Goal: Complete application form: Complete application form

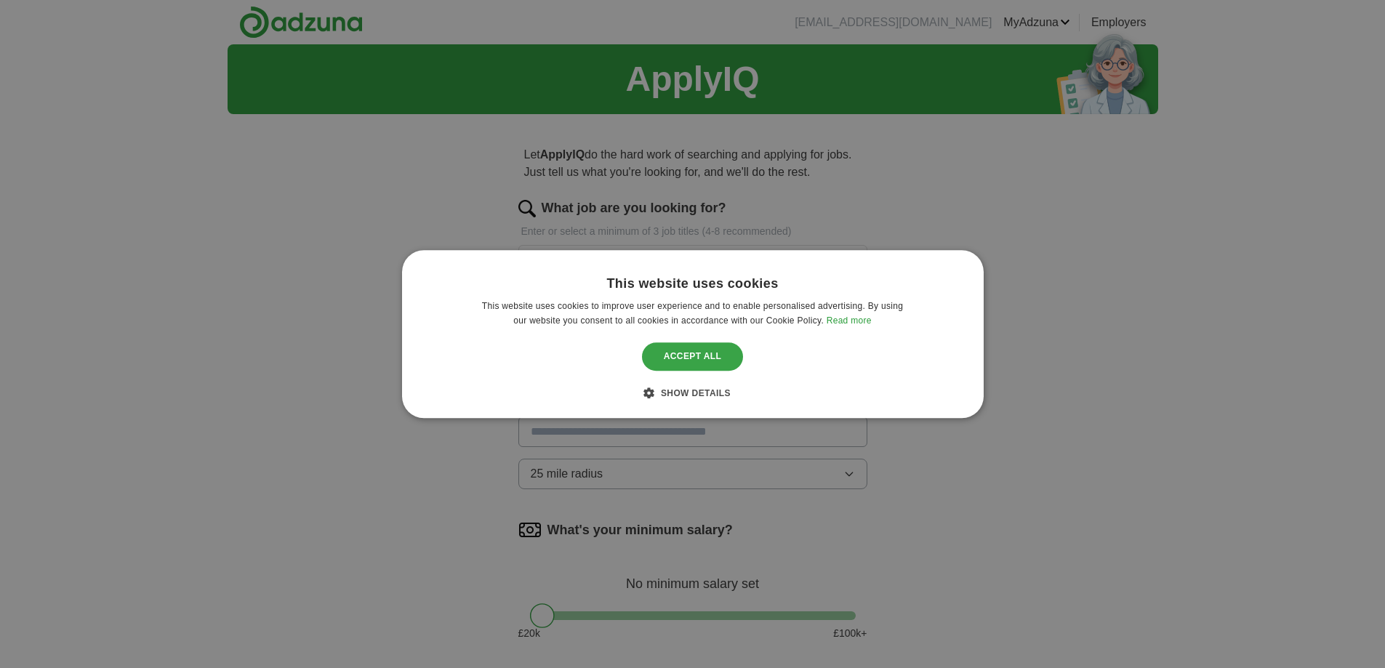
click at [712, 362] on div "Accept all" at bounding box center [693, 357] width 102 height 28
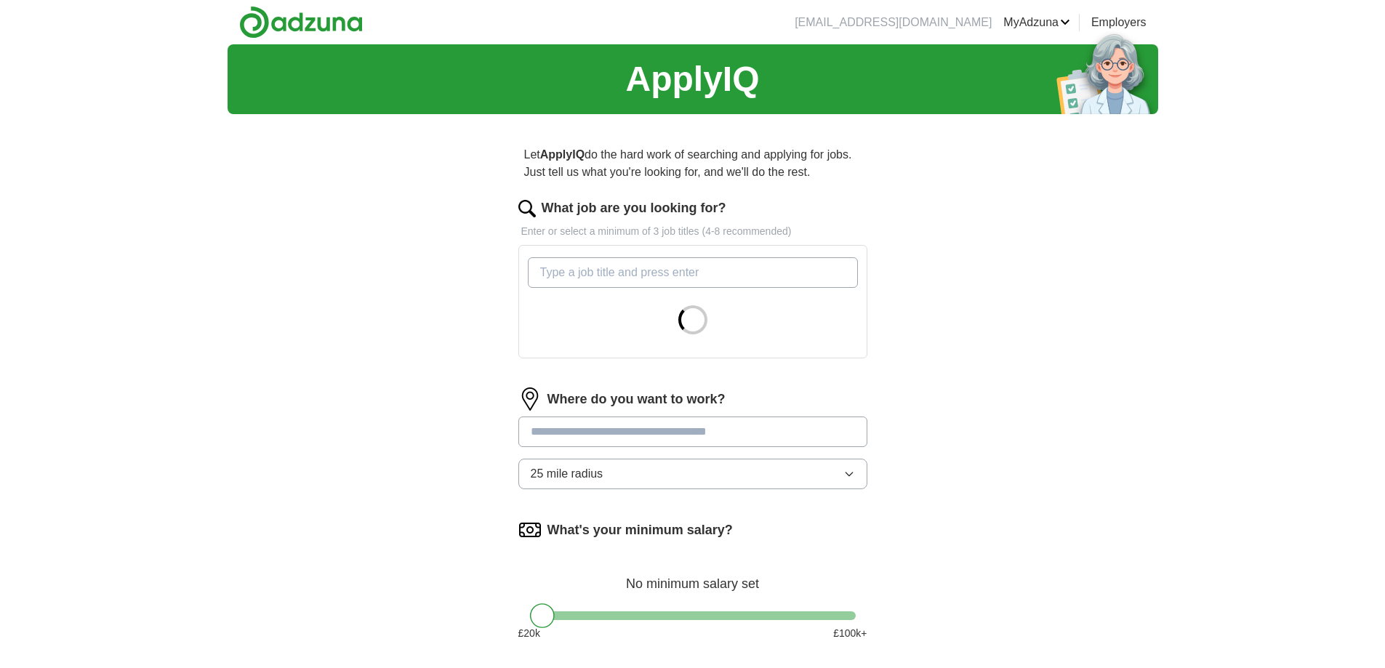
click at [669, 277] on input "What job are you looking for?" at bounding box center [693, 272] width 330 height 31
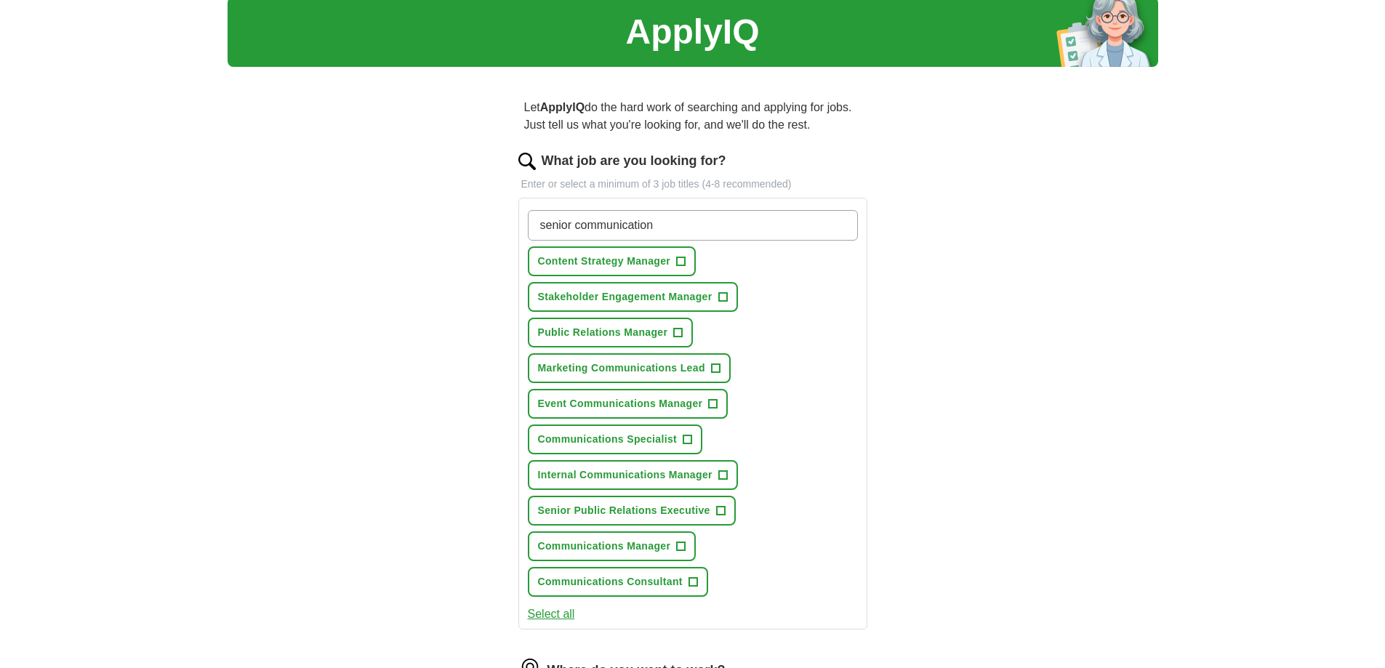
scroll to position [73, 0]
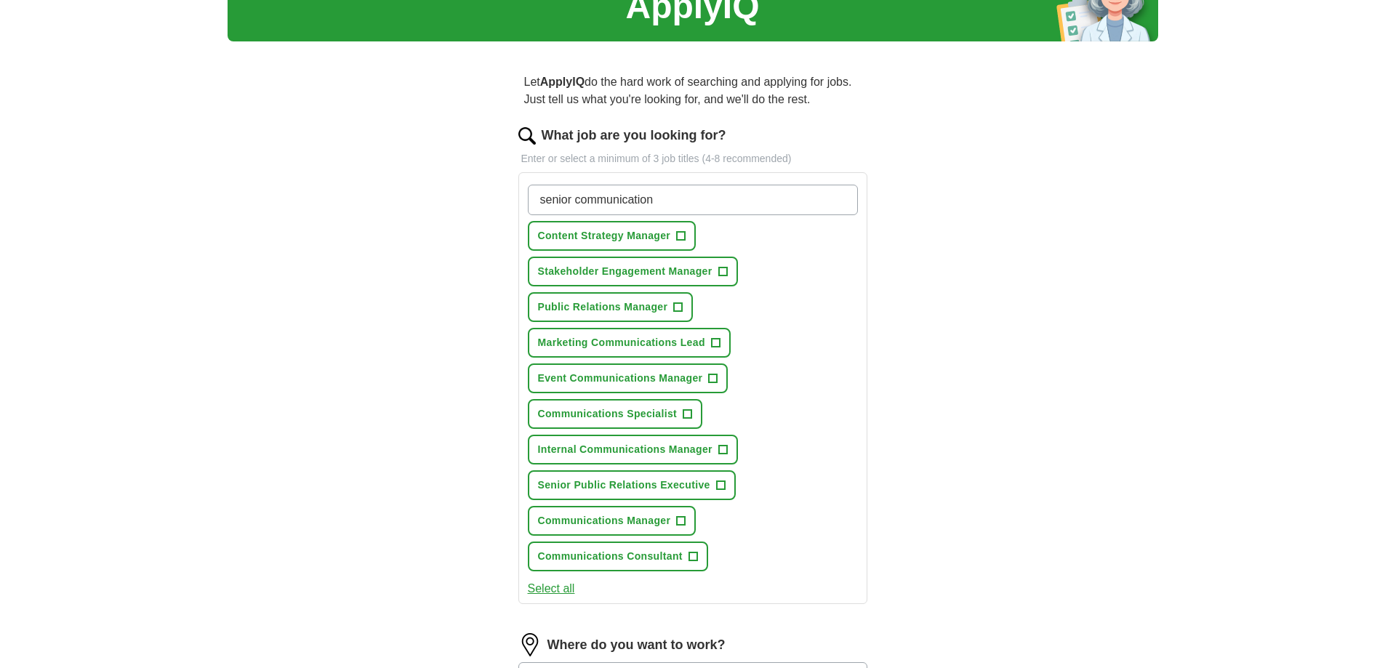
type input "senior communication"
click at [691, 558] on span "+" at bounding box center [692, 557] width 9 height 12
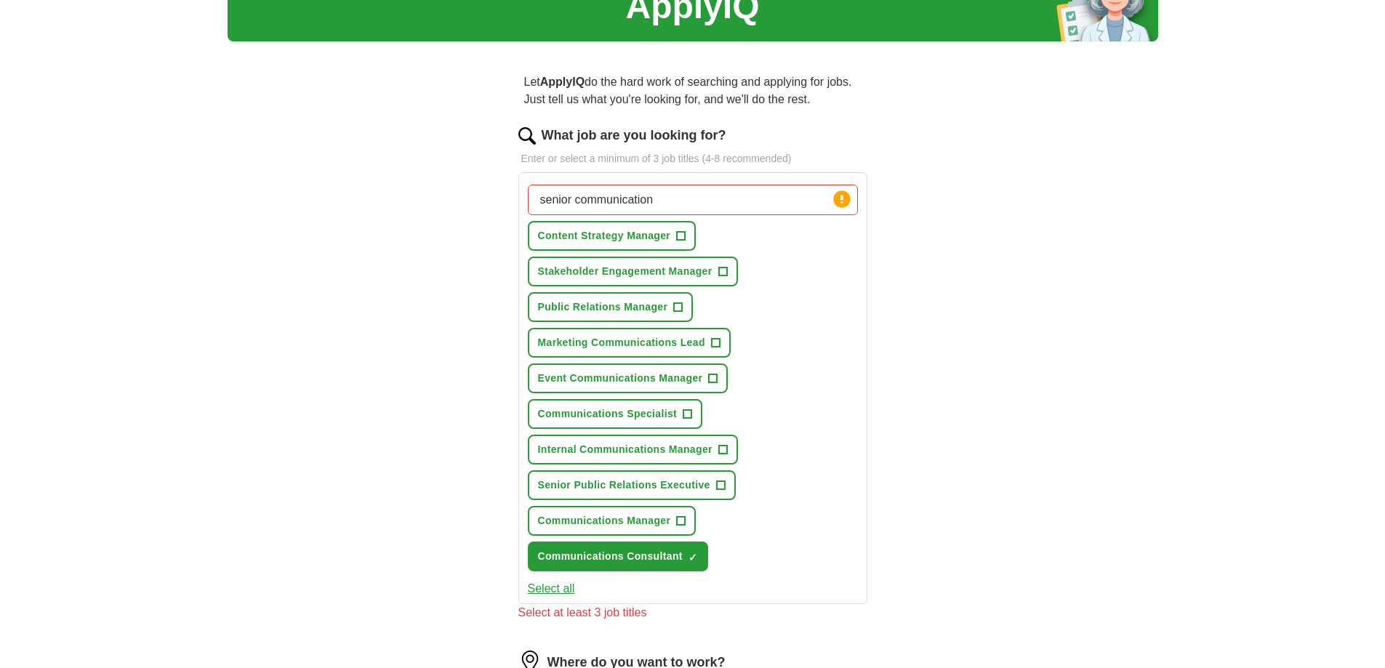
click at [561, 591] on button "Select all" at bounding box center [551, 588] width 47 height 17
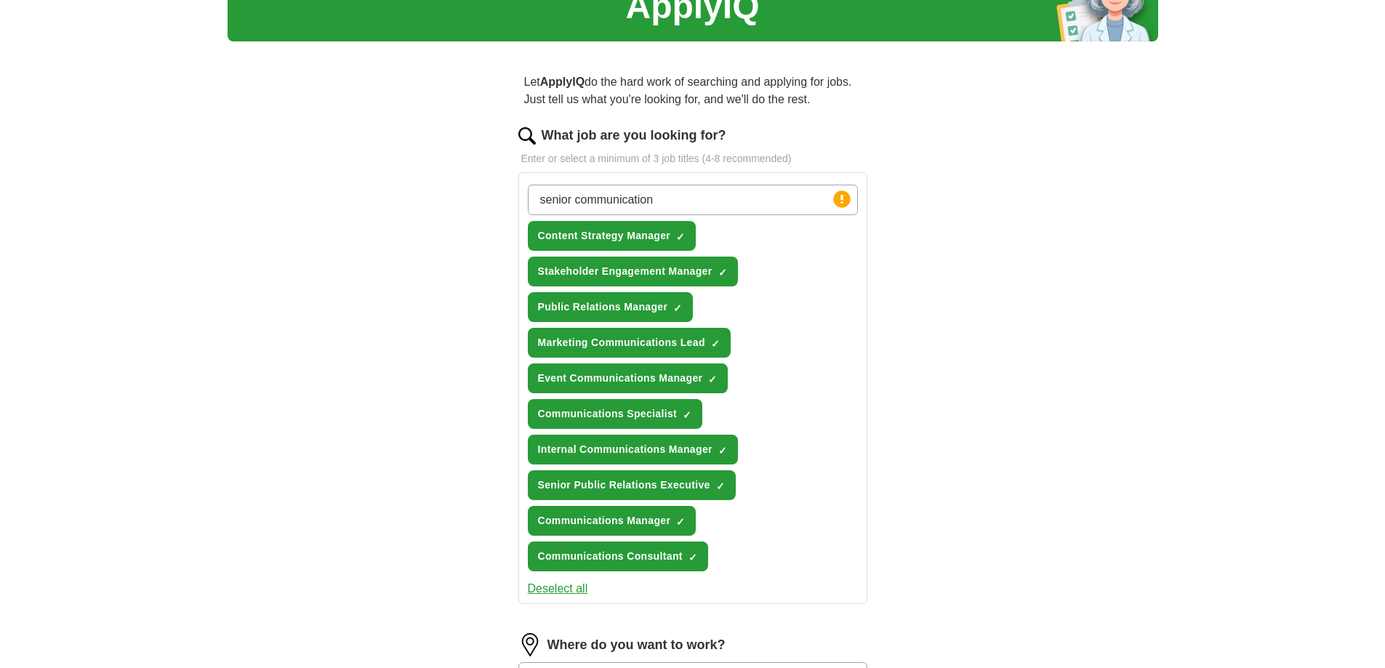
click at [548, 587] on button "Deselect all" at bounding box center [558, 588] width 60 height 17
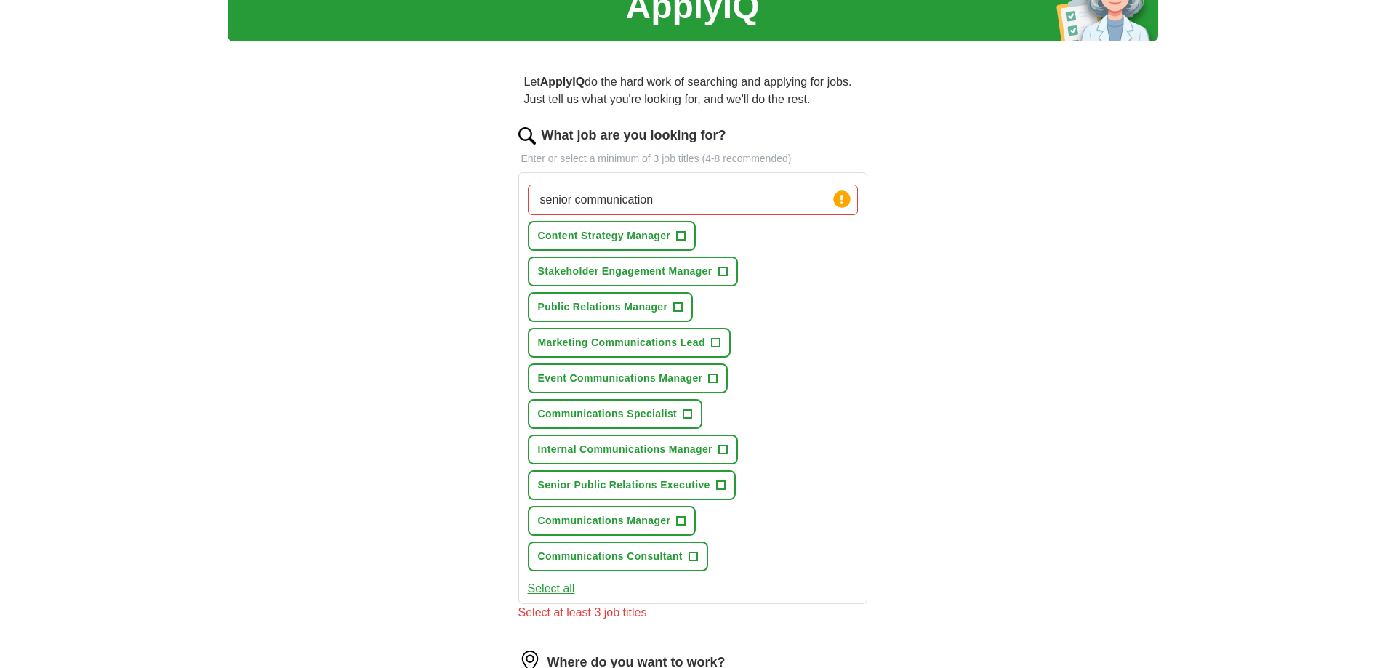
click at [548, 587] on button "Select all" at bounding box center [551, 588] width 47 height 17
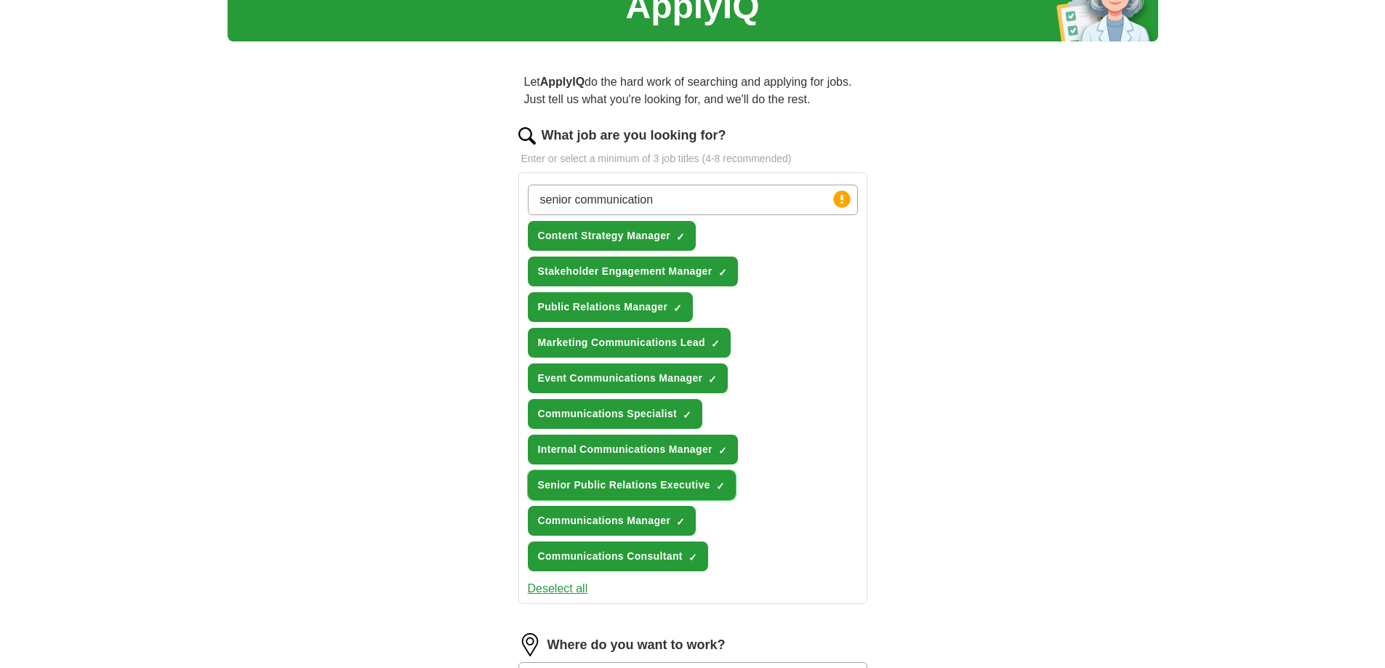
click at [0, 0] on span "×" at bounding box center [0, 0] width 0 height 0
click at [718, 446] on span "✓ ×" at bounding box center [722, 450] width 9 height 9
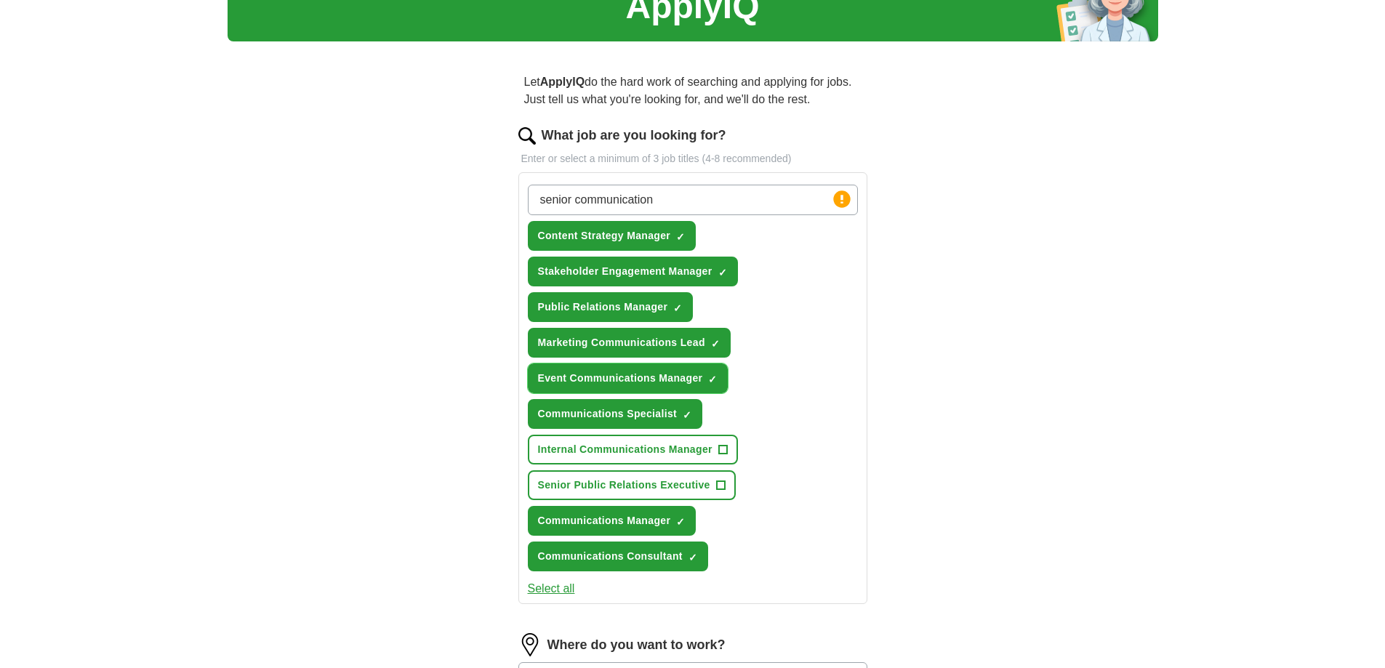
click at [719, 379] on button "Event Communications Manager ✓ ×" at bounding box center [628, 378] width 201 height 30
click at [0, 0] on span "×" at bounding box center [0, 0] width 0 height 0
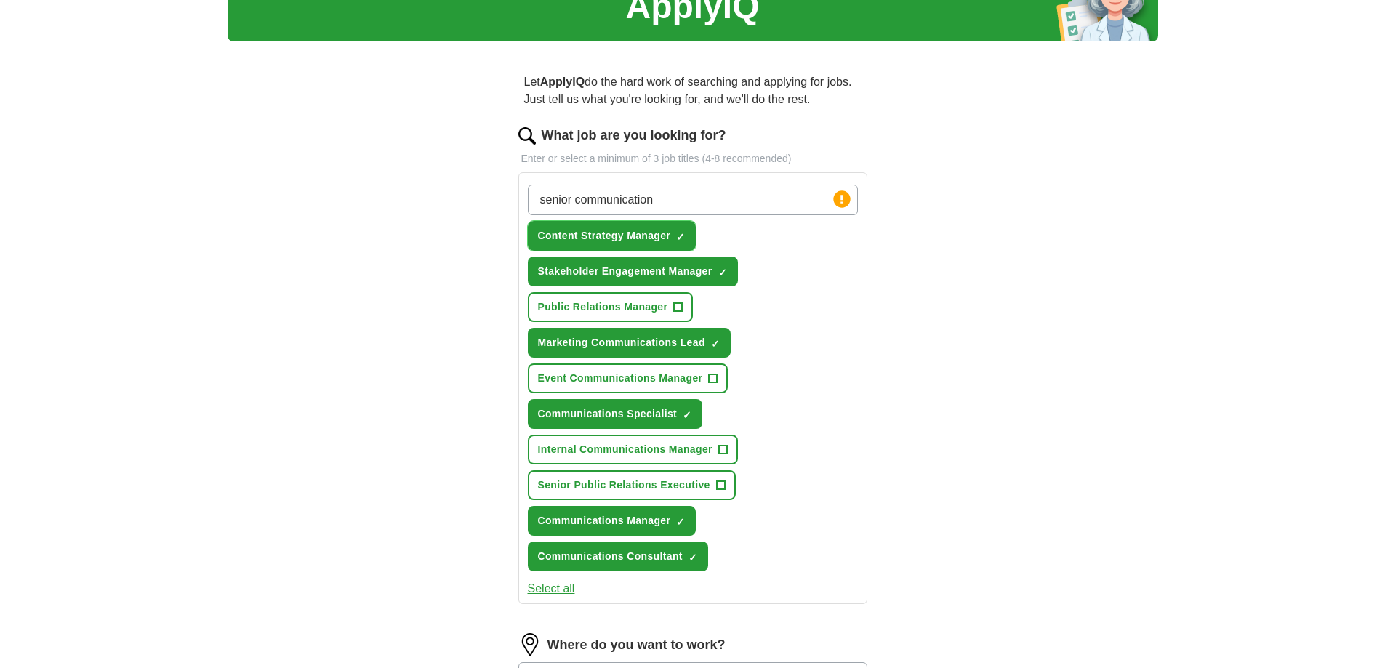
click at [0, 0] on span "×" at bounding box center [0, 0] width 0 height 0
click at [724, 278] on button "Stakeholder Engagement Manager ✓ ×" at bounding box center [633, 272] width 210 height 30
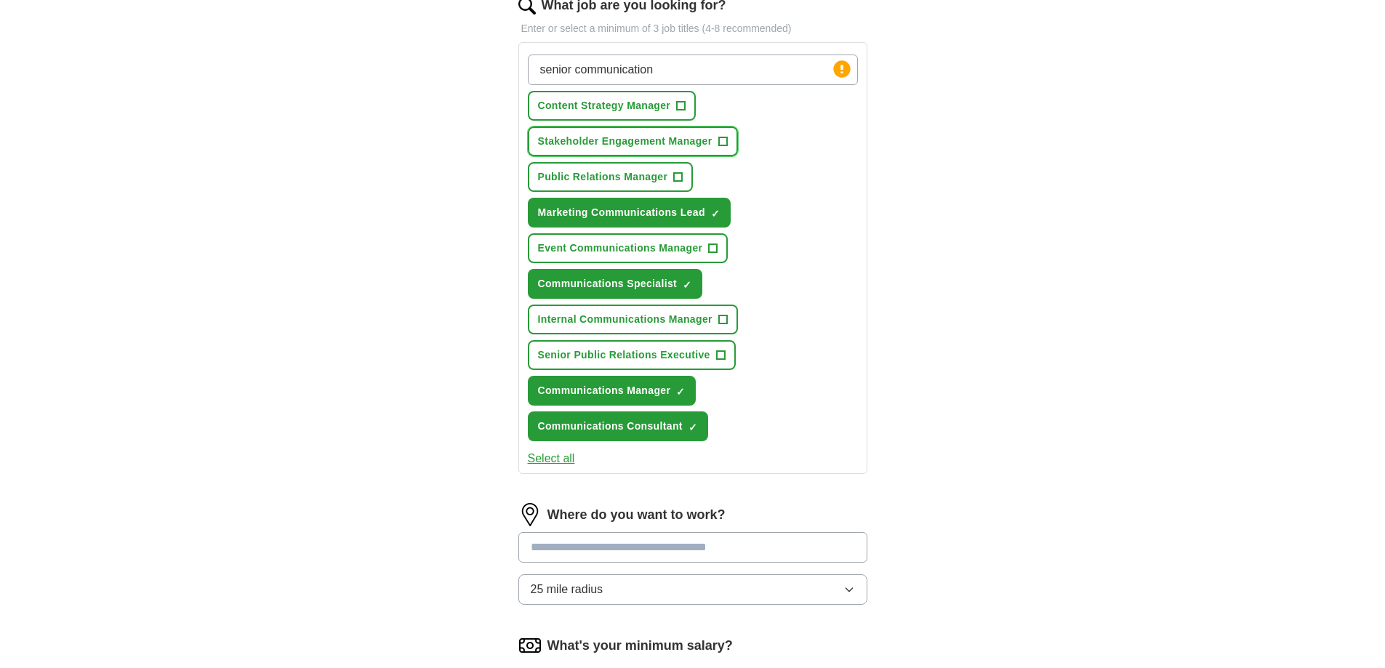
scroll to position [218, 0]
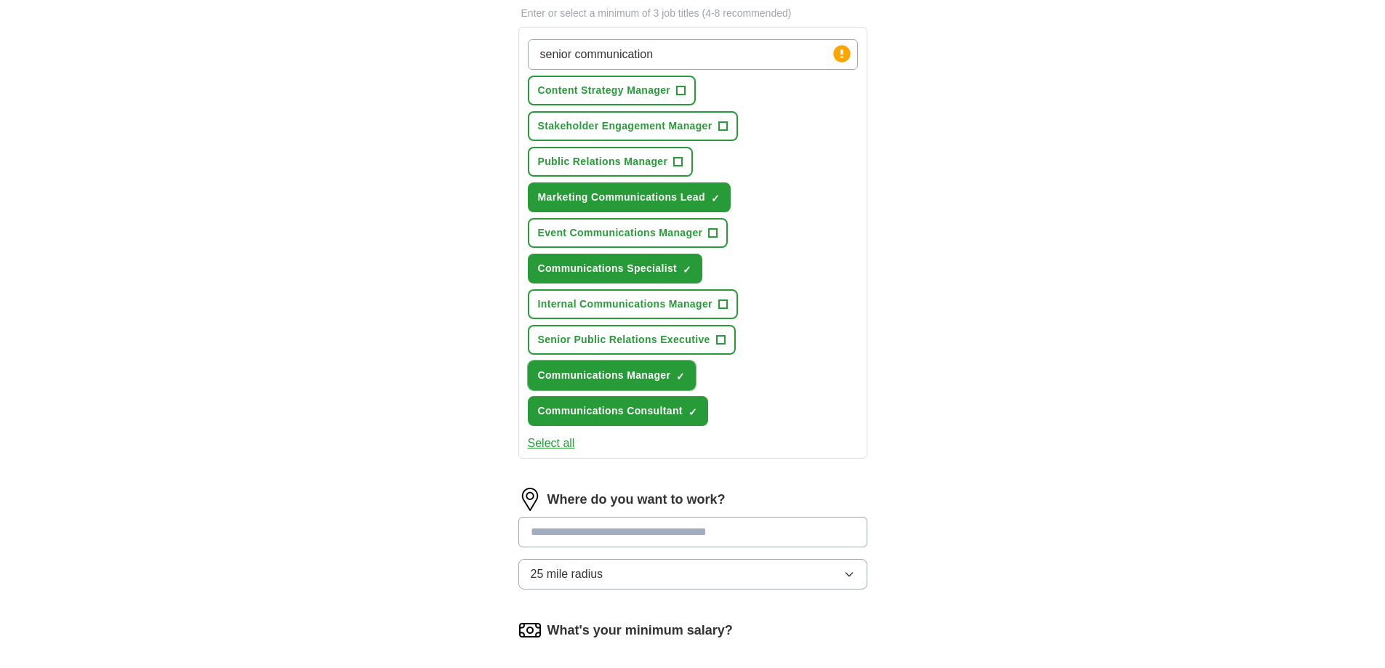
click at [0, 0] on span "×" at bounding box center [0, 0] width 0 height 0
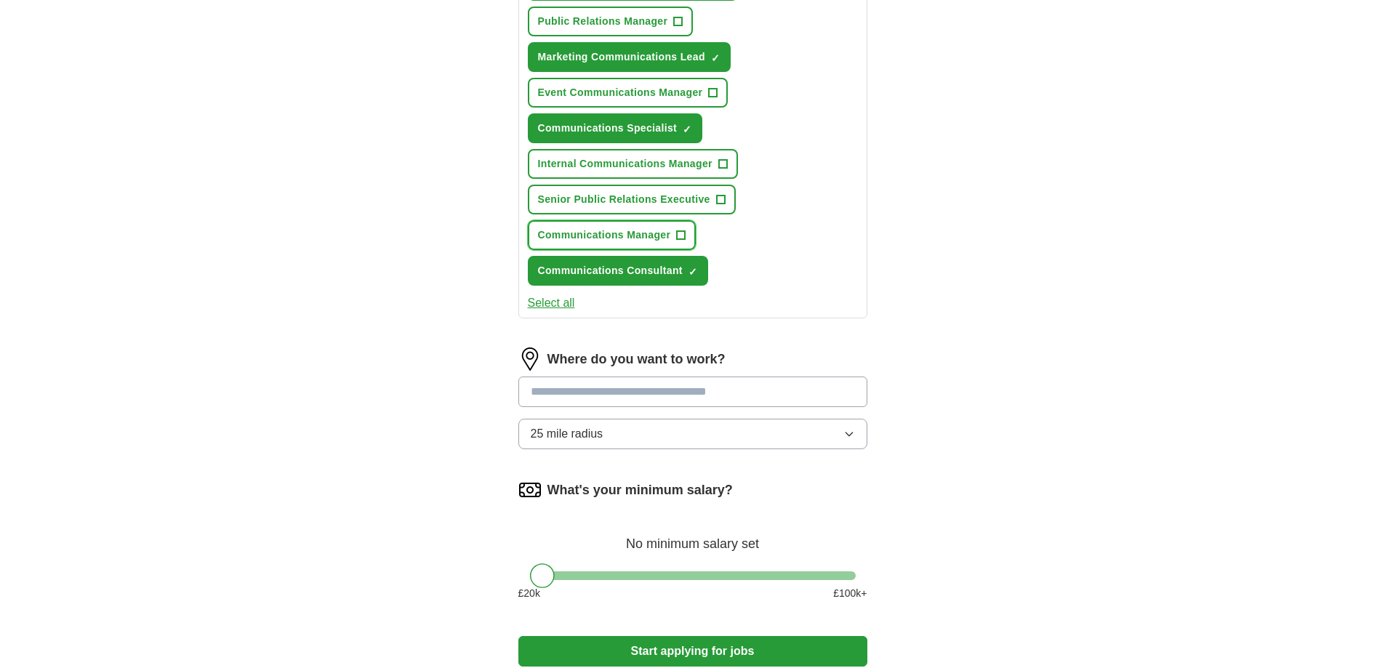
scroll to position [363, 0]
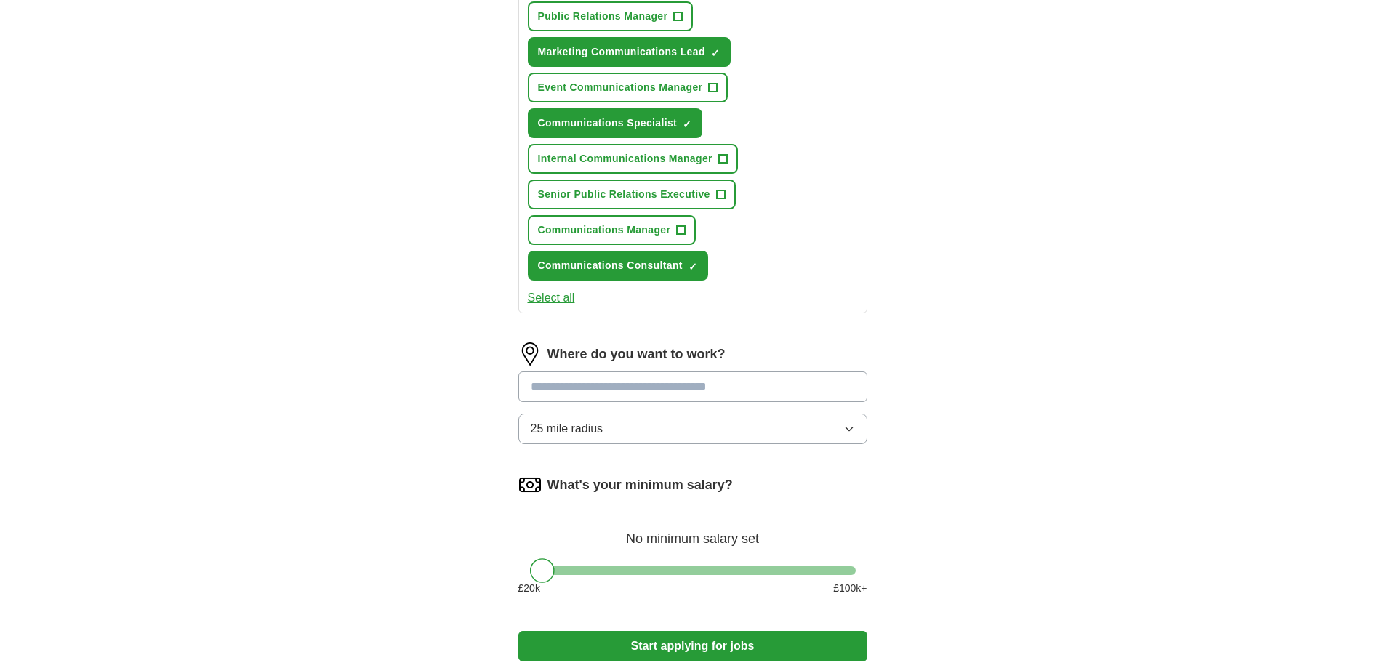
click at [602, 390] on input at bounding box center [692, 386] width 349 height 31
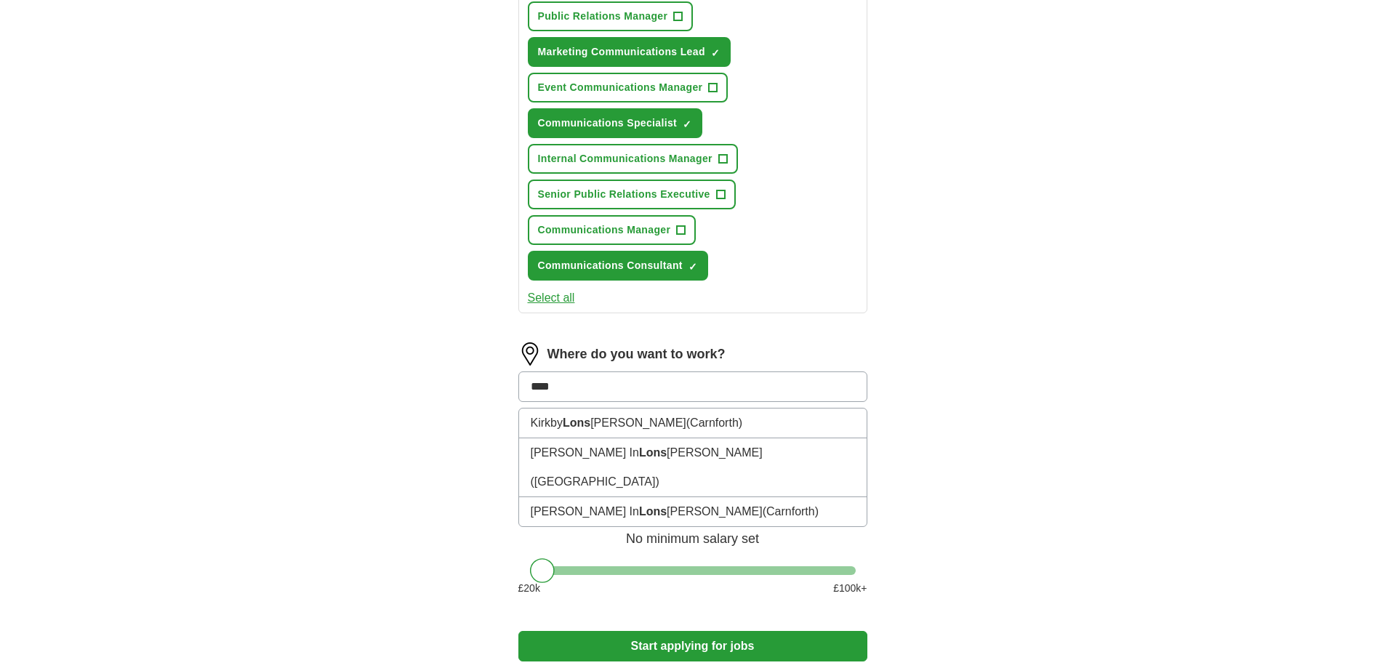
type input "***"
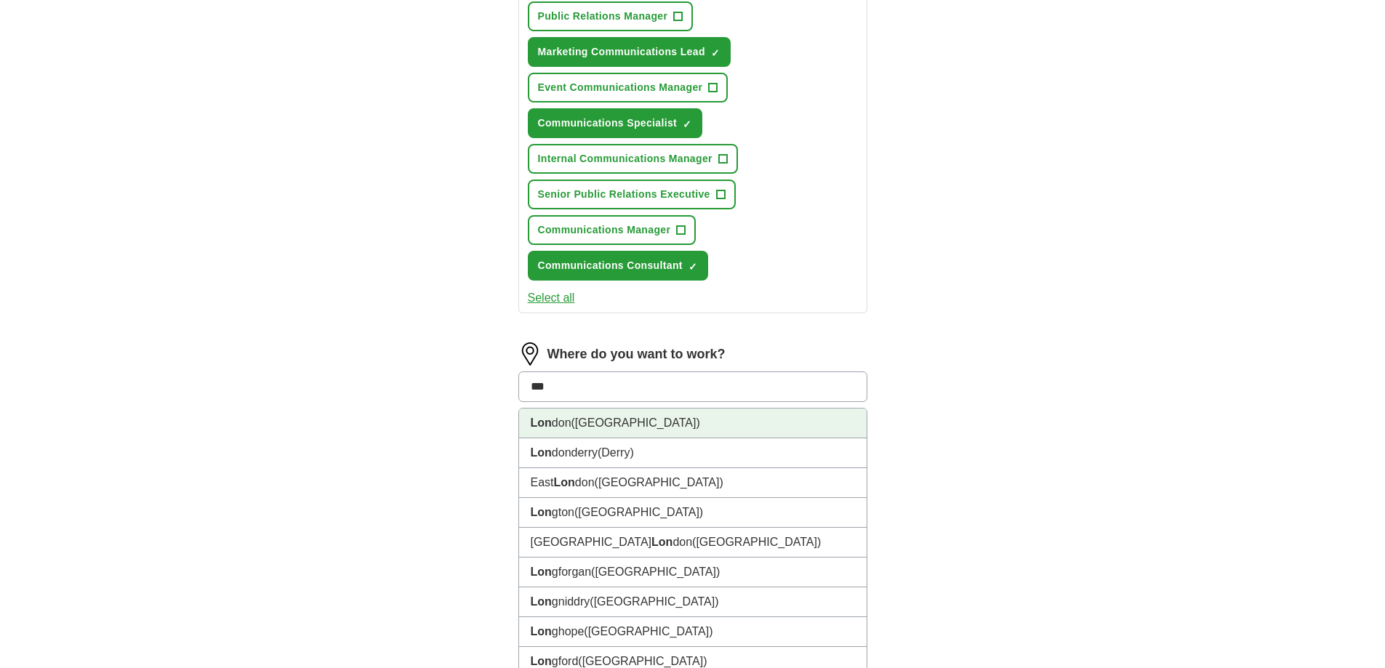
click at [723, 421] on li "Lon don ([GEOGRAPHIC_DATA])" at bounding box center [692, 423] width 347 height 30
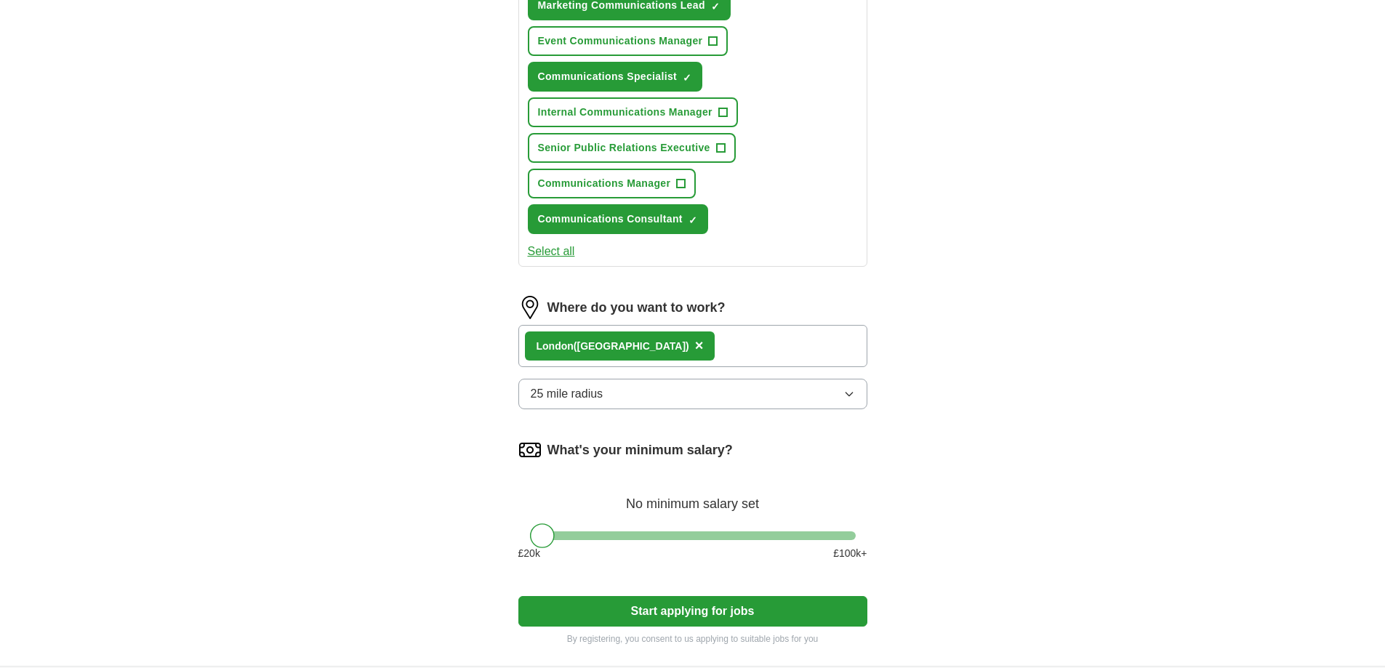
scroll to position [436, 0]
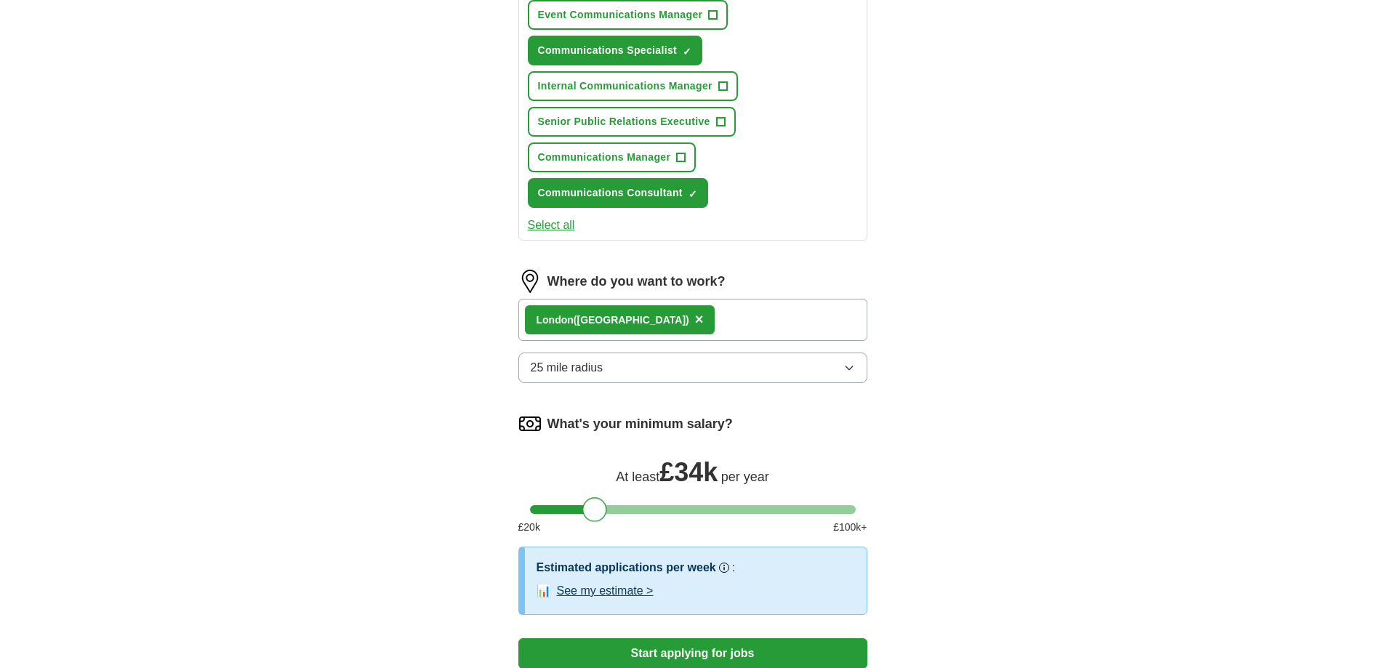
drag, startPoint x: 544, startPoint y: 511, endPoint x: 597, endPoint y: 511, distance: 53.8
click at [597, 511] on div at bounding box center [594, 509] width 25 height 25
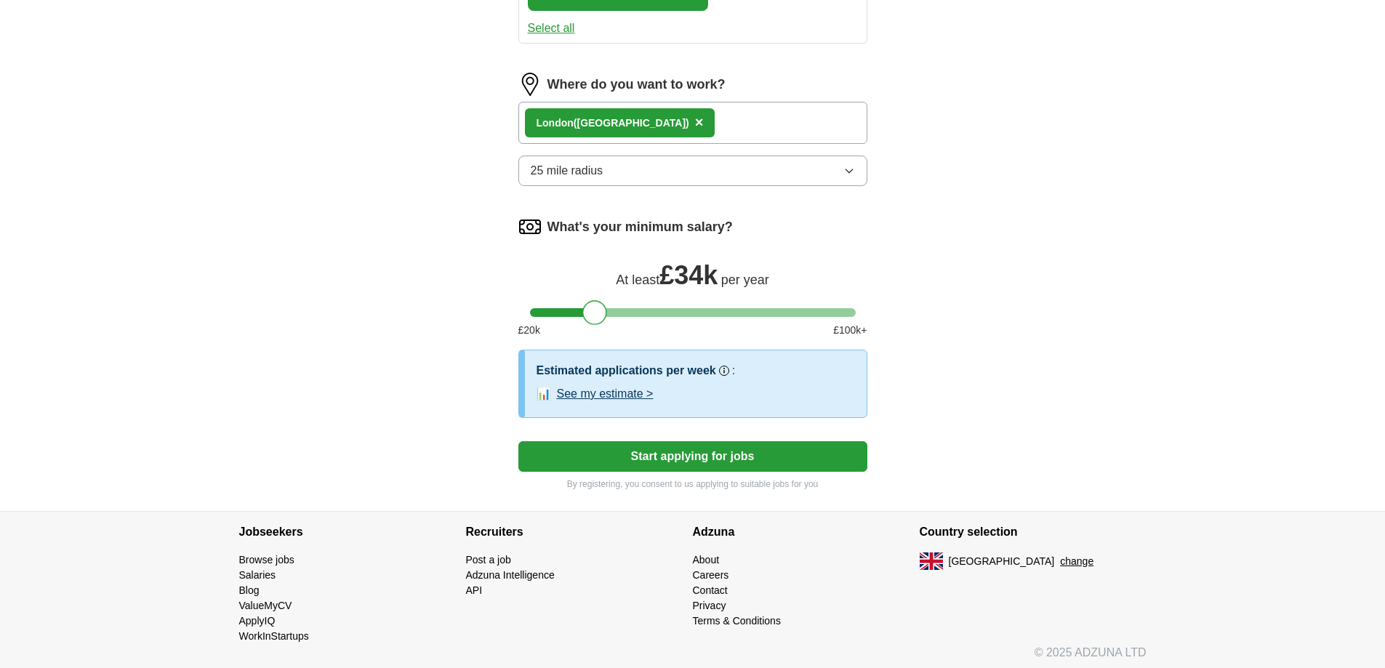
scroll to position [638, 0]
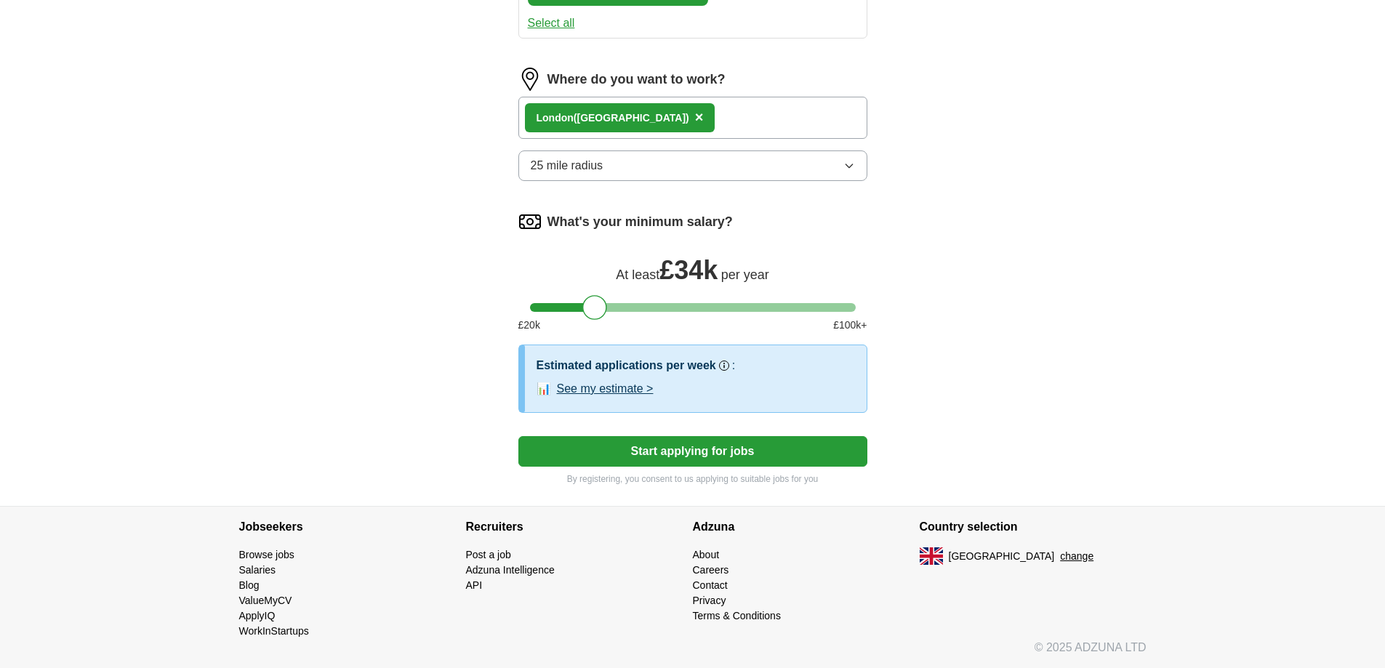
click at [560, 453] on button "Start applying for jobs" at bounding box center [692, 451] width 349 height 31
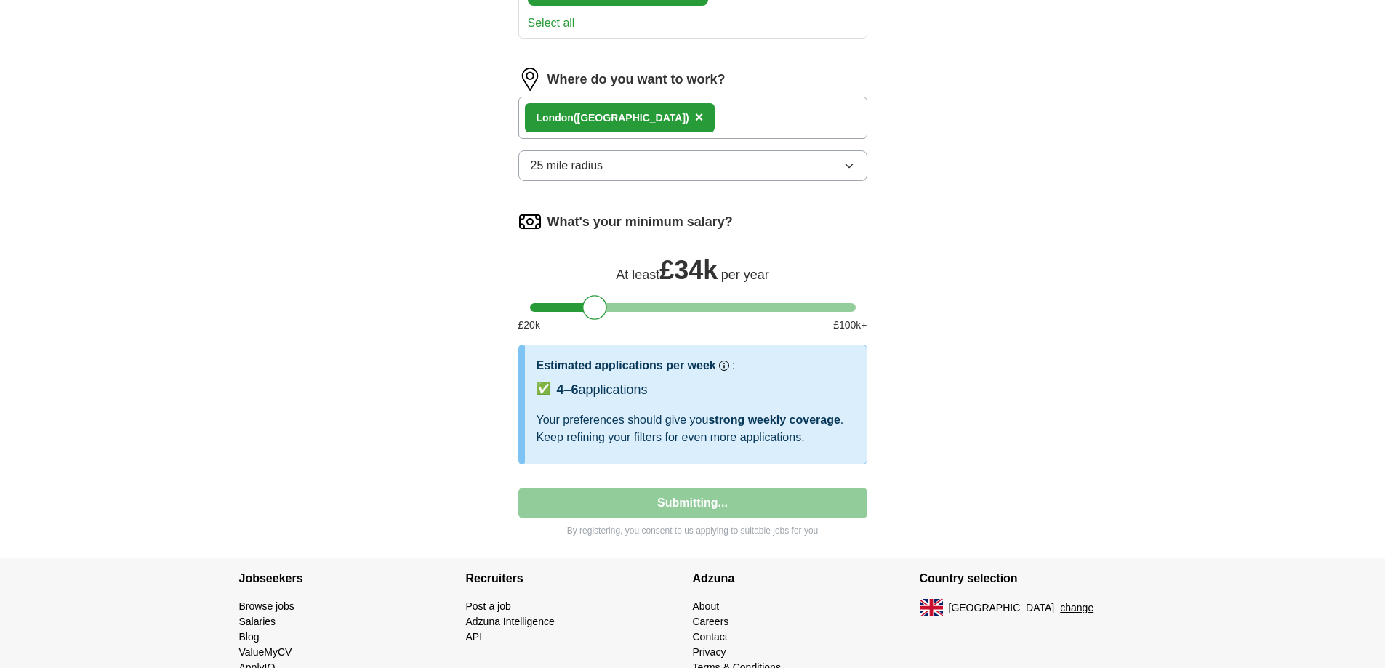
select select "**"
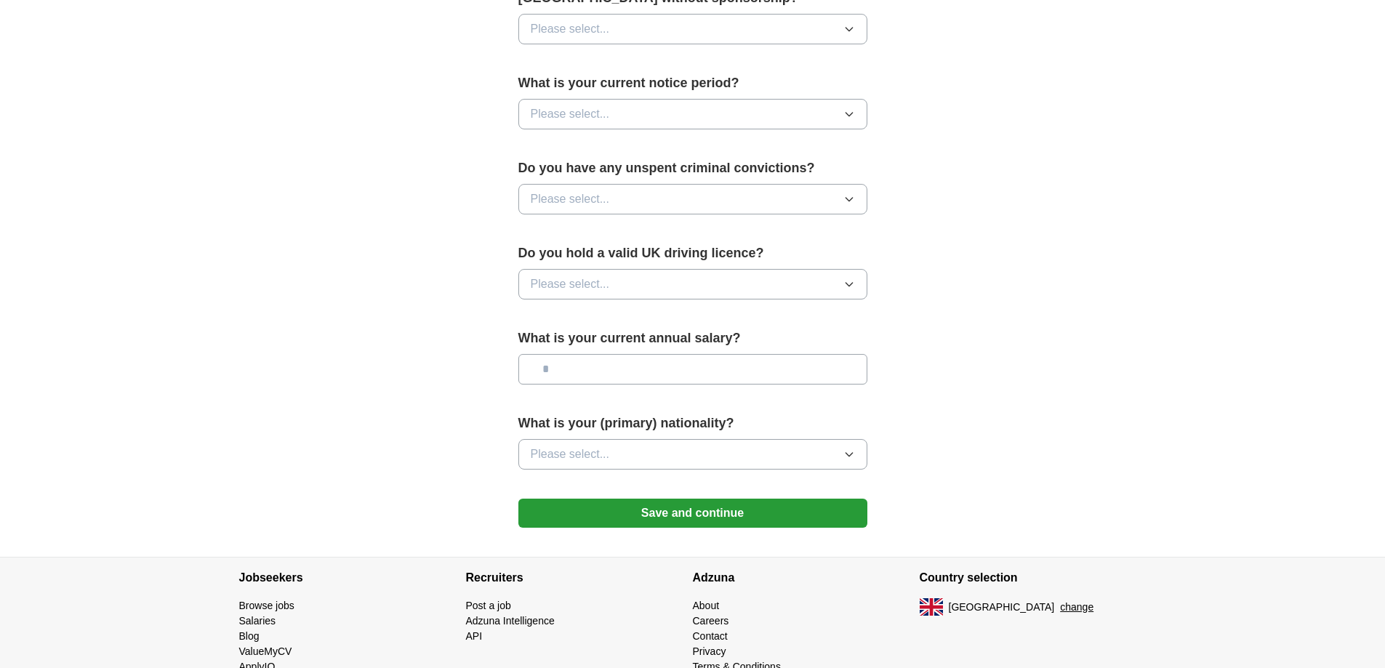
scroll to position [800, 0]
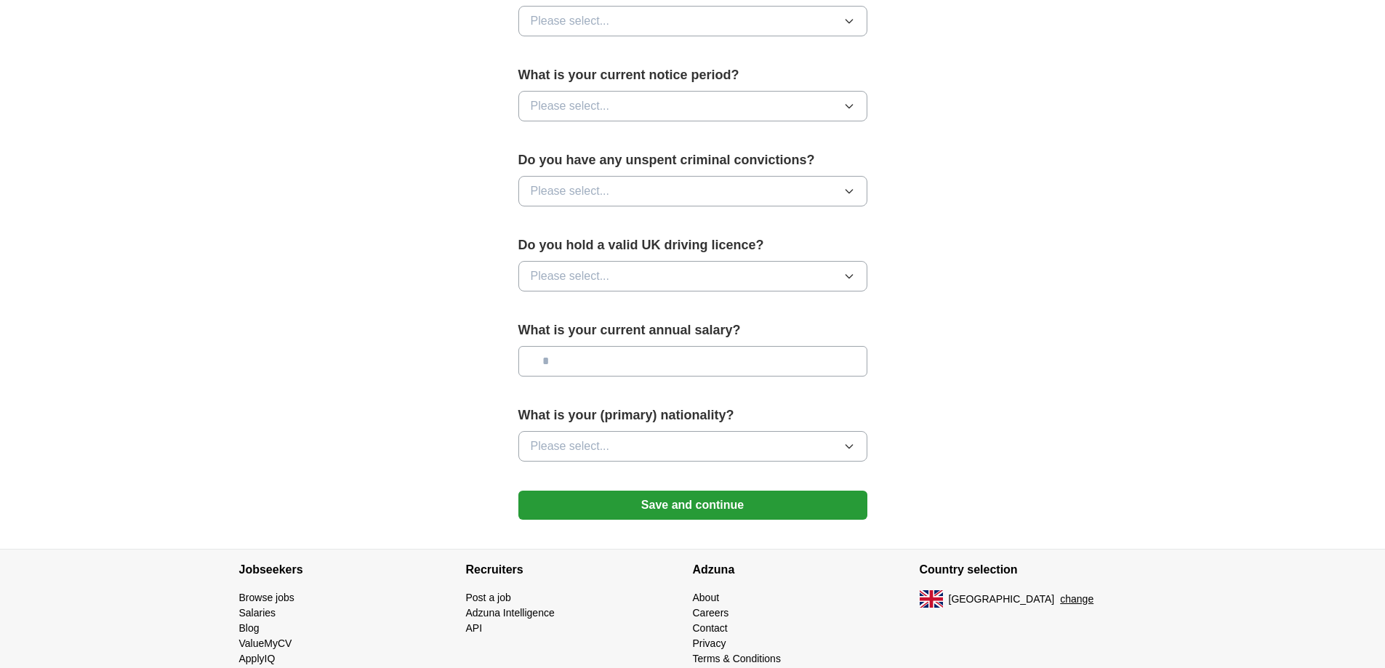
click at [616, 448] on button "Please select..." at bounding box center [692, 446] width 349 height 31
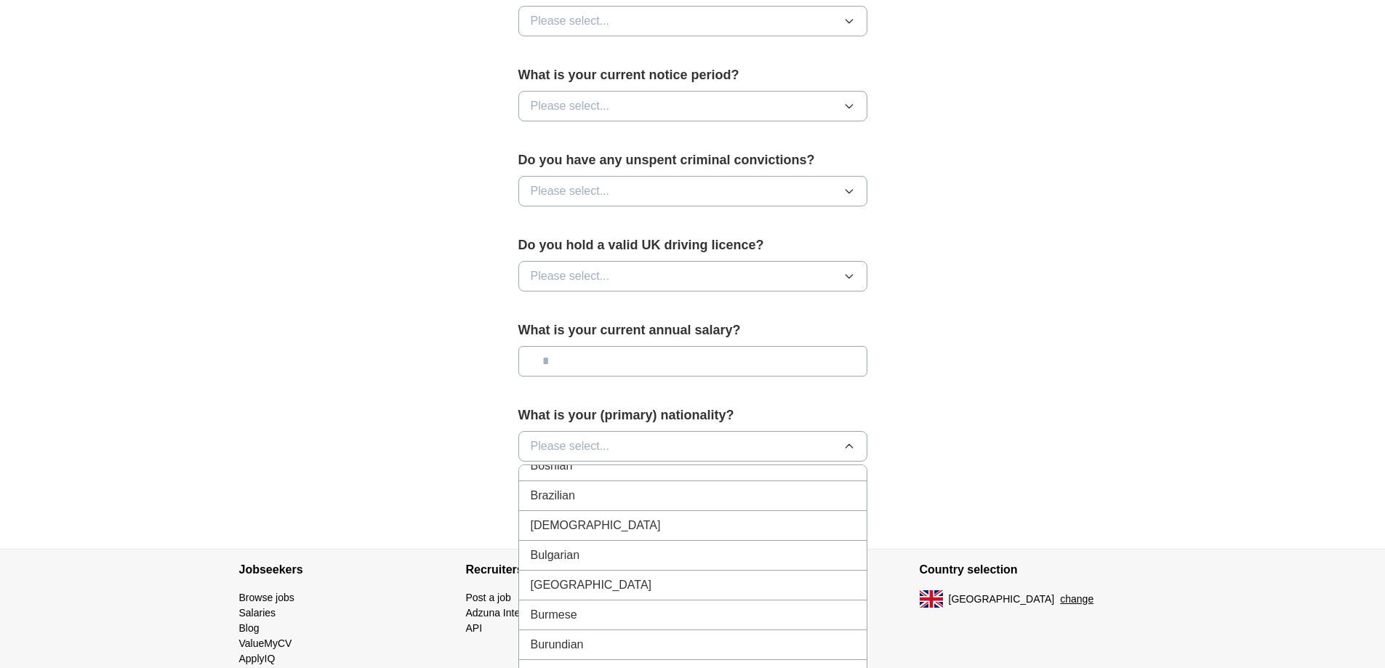
scroll to position [945, 0]
click at [593, 448] on span "Please select..." at bounding box center [570, 446] width 79 height 17
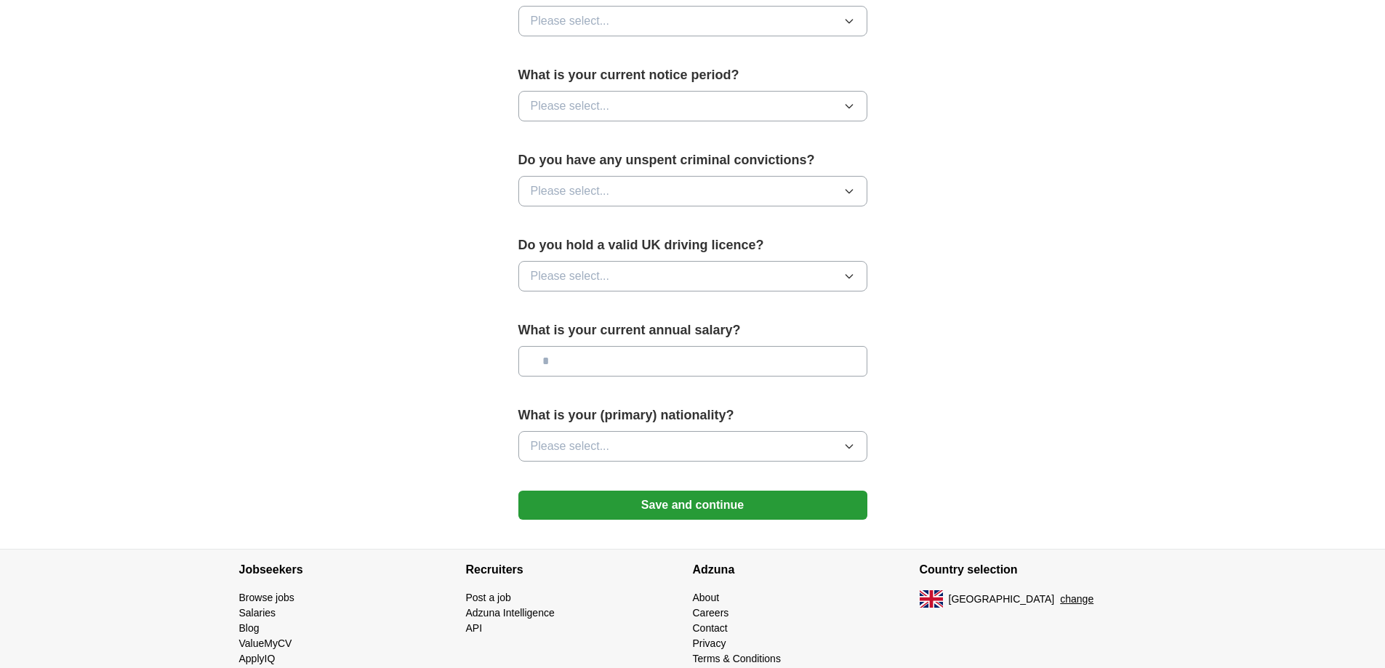
scroll to position [842, 0]
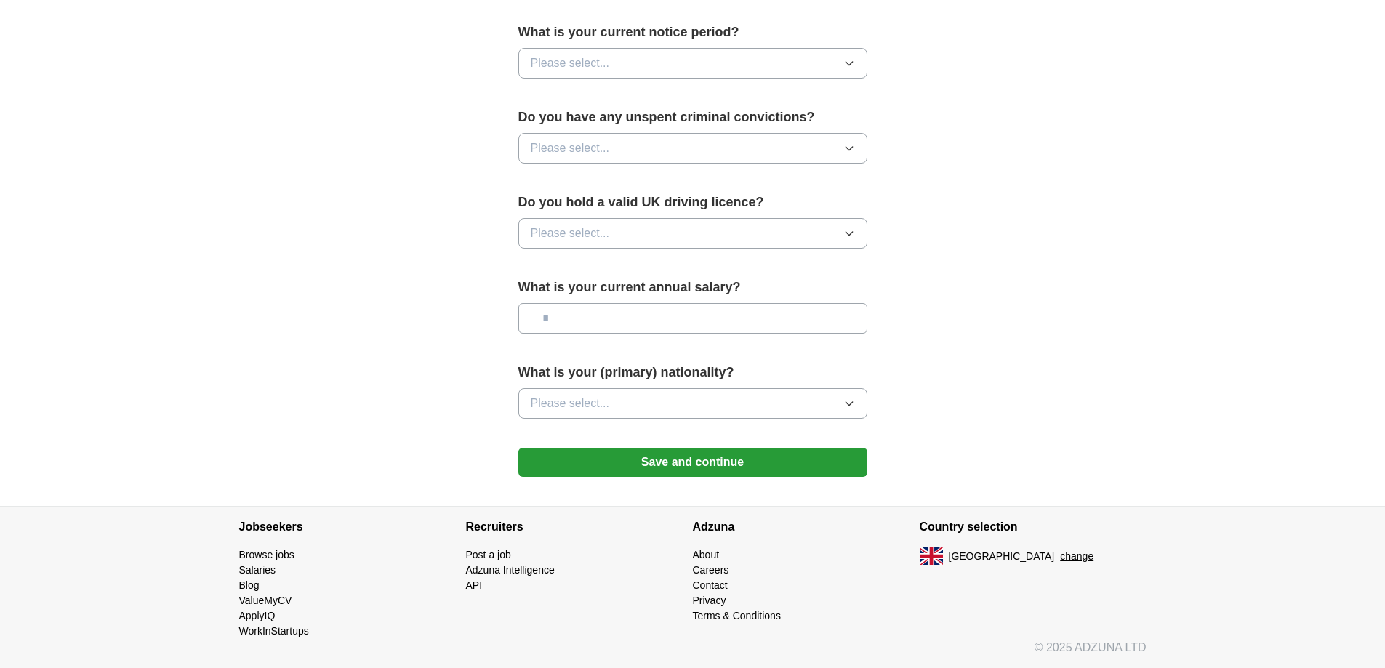
click at [647, 408] on button "Please select..." at bounding box center [692, 403] width 349 height 31
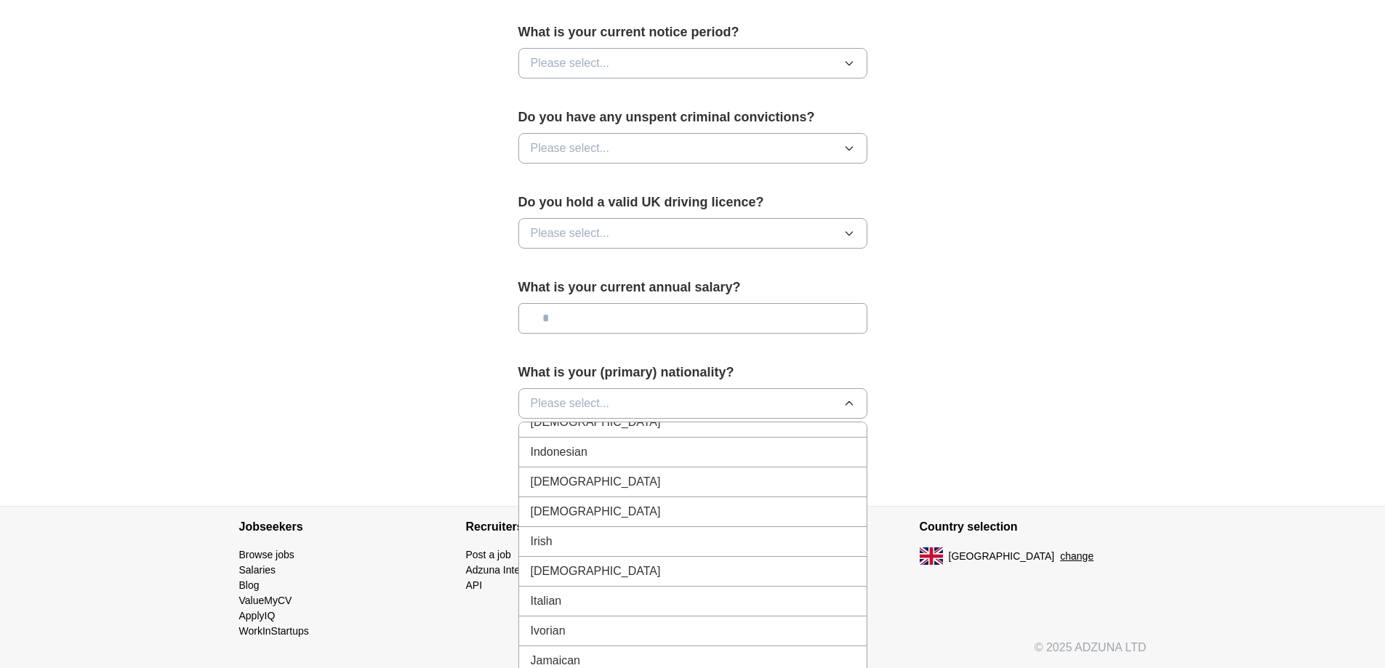
scroll to position [2326, 0]
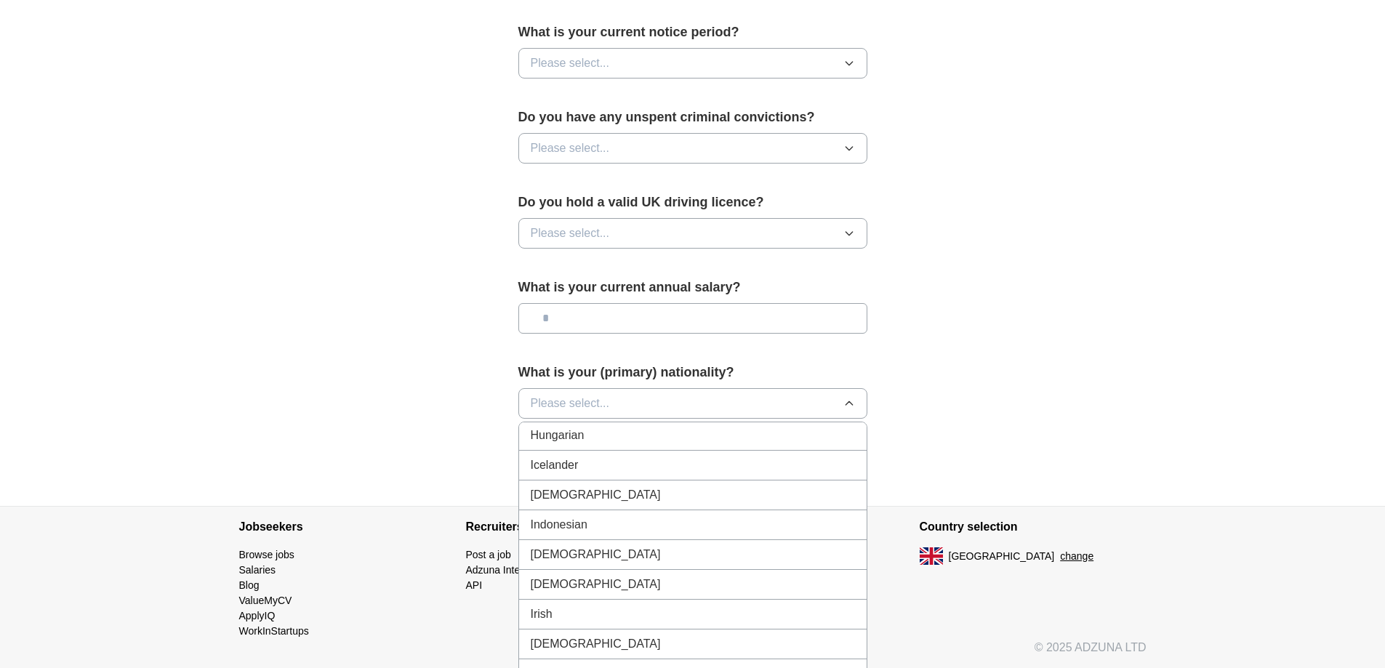
click at [619, 493] on div "[DEMOGRAPHIC_DATA]" at bounding box center [693, 494] width 324 height 17
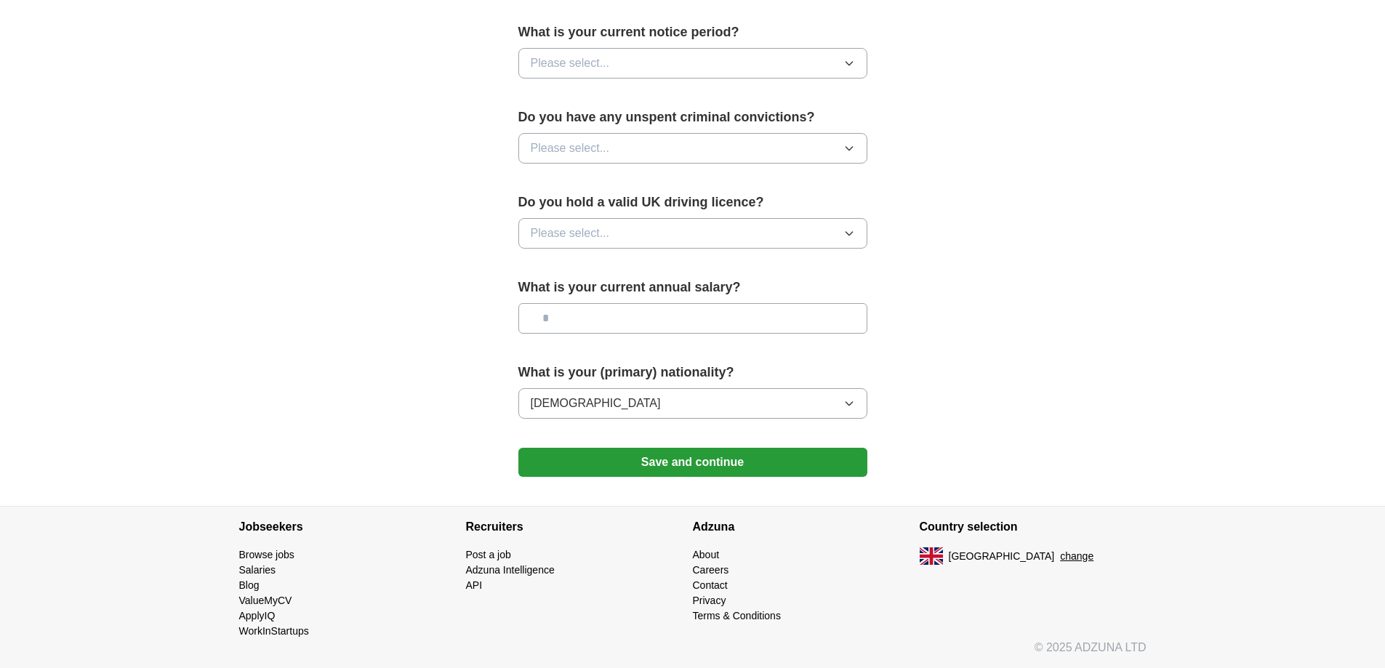
click at [619, 321] on input "text" at bounding box center [692, 318] width 349 height 31
type input "*******"
click at [738, 226] on button "Please select..." at bounding box center [692, 233] width 349 height 31
click at [669, 283] on li "No" at bounding box center [692, 297] width 347 height 30
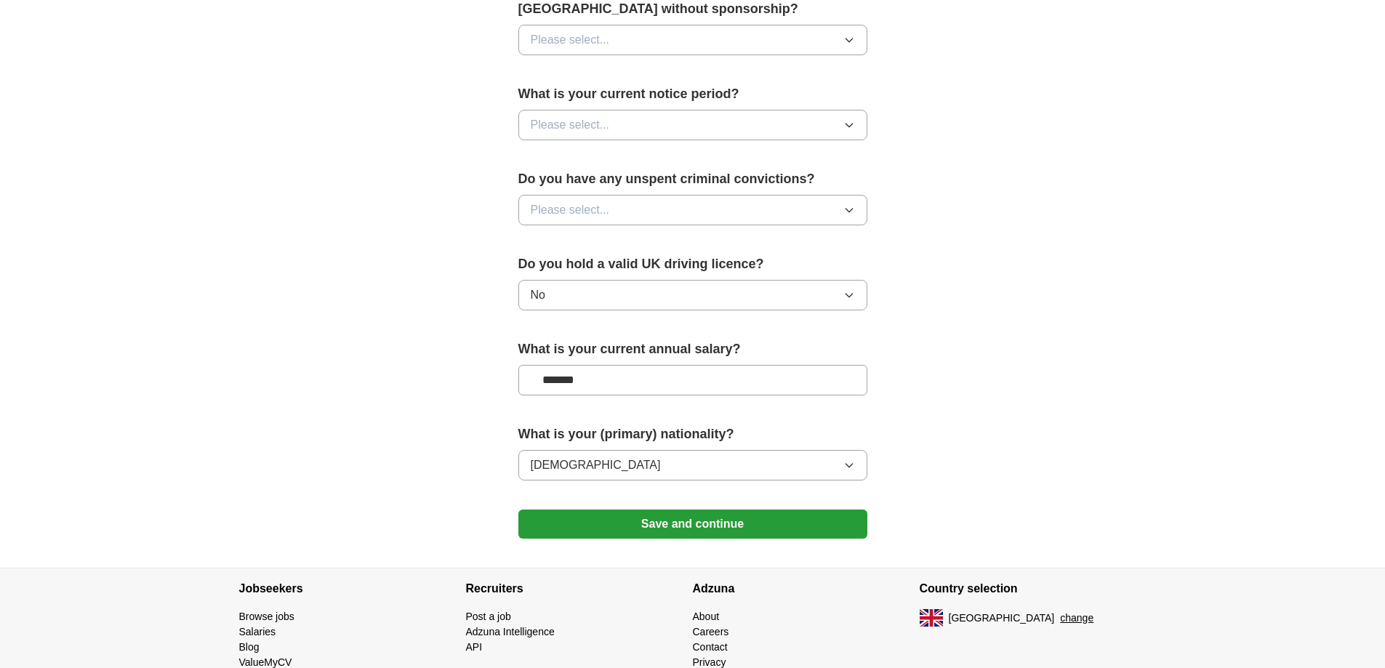
scroll to position [697, 0]
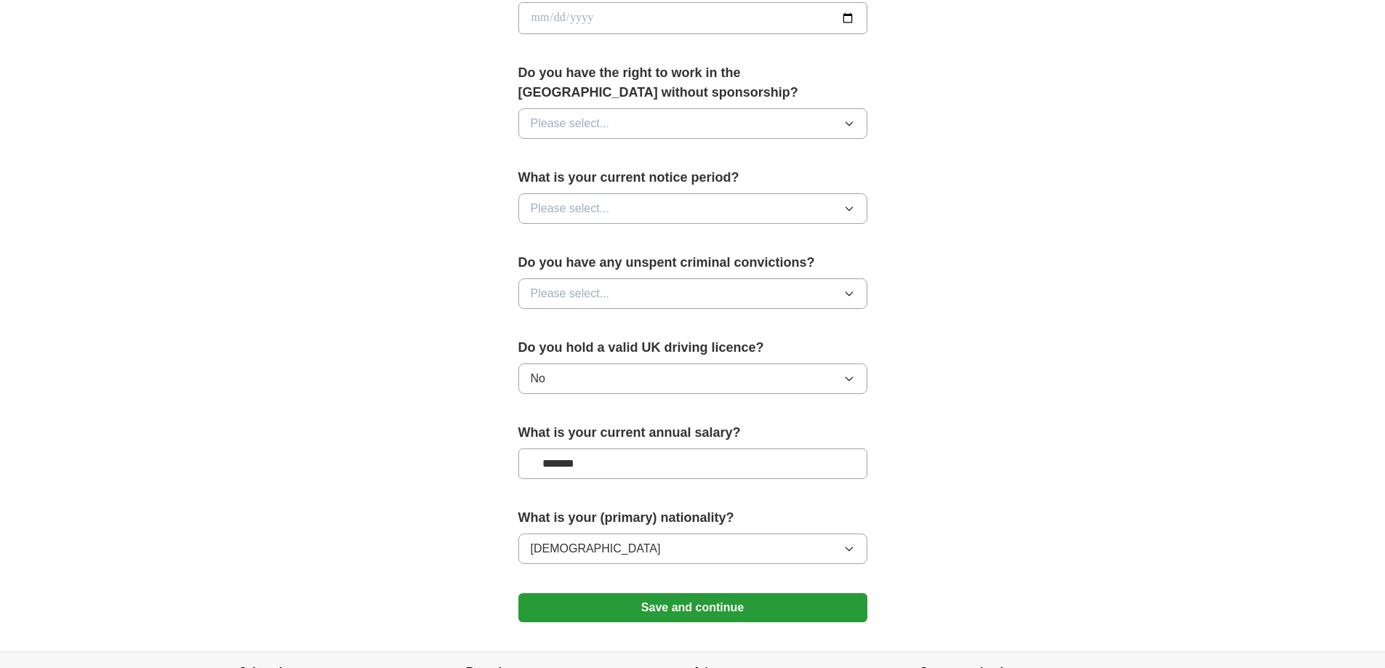
click at [667, 290] on button "Please select..." at bounding box center [692, 293] width 349 height 31
click at [665, 363] on div "No" at bounding box center [693, 356] width 324 height 17
click at [667, 204] on button "Please select..." at bounding box center [692, 208] width 349 height 31
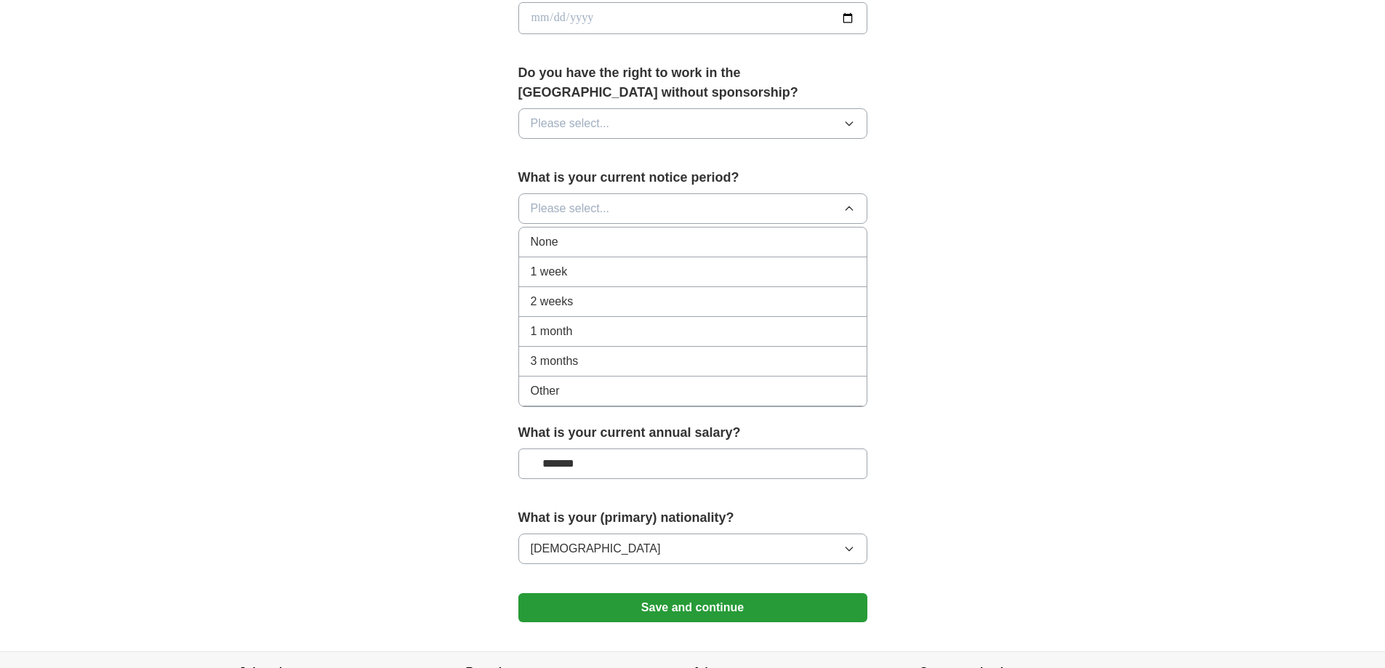
click at [644, 293] on div "2 weeks" at bounding box center [693, 301] width 324 height 17
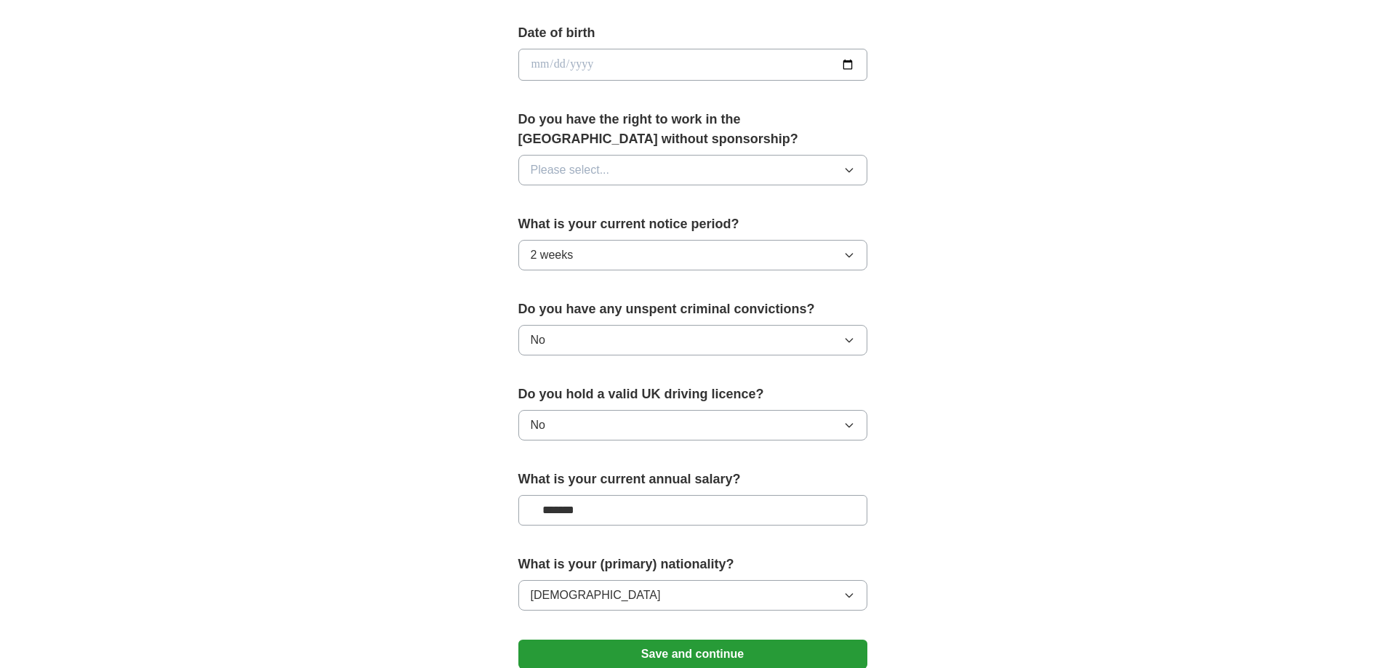
scroll to position [624, 0]
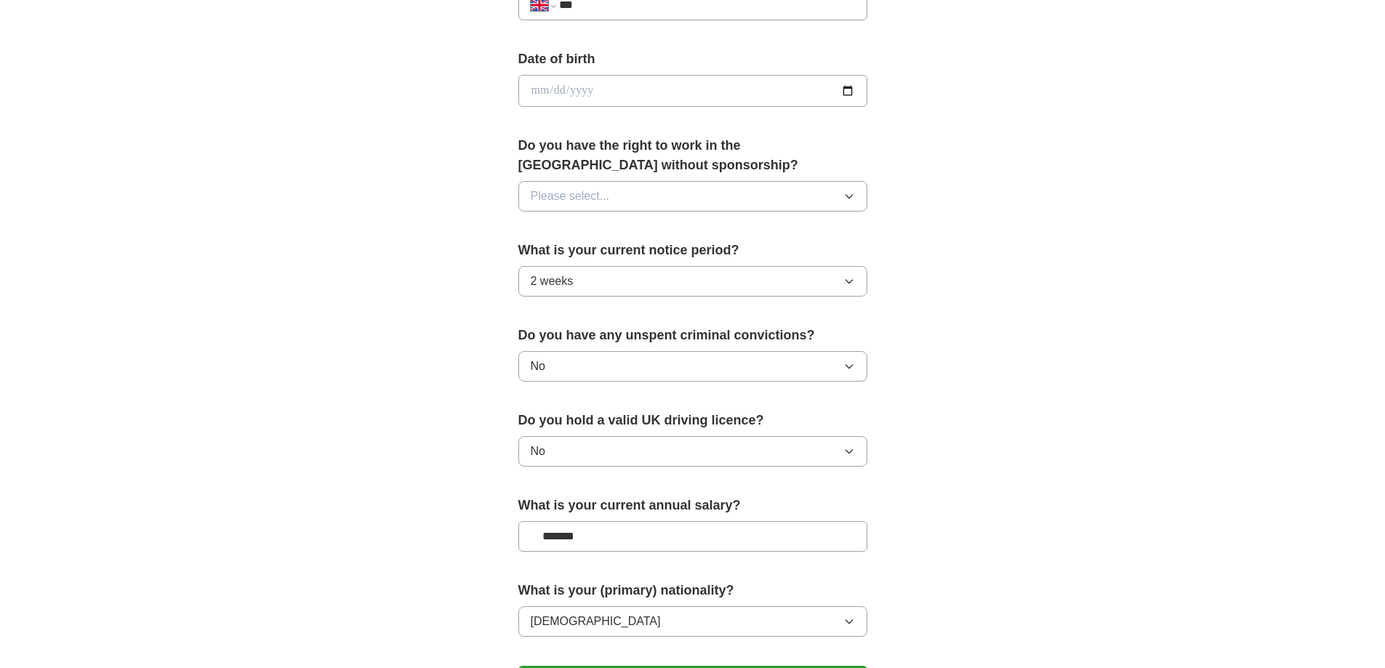
click at [611, 196] on button "Please select..." at bounding box center [692, 196] width 349 height 31
click at [581, 257] on div "No" at bounding box center [693, 259] width 324 height 17
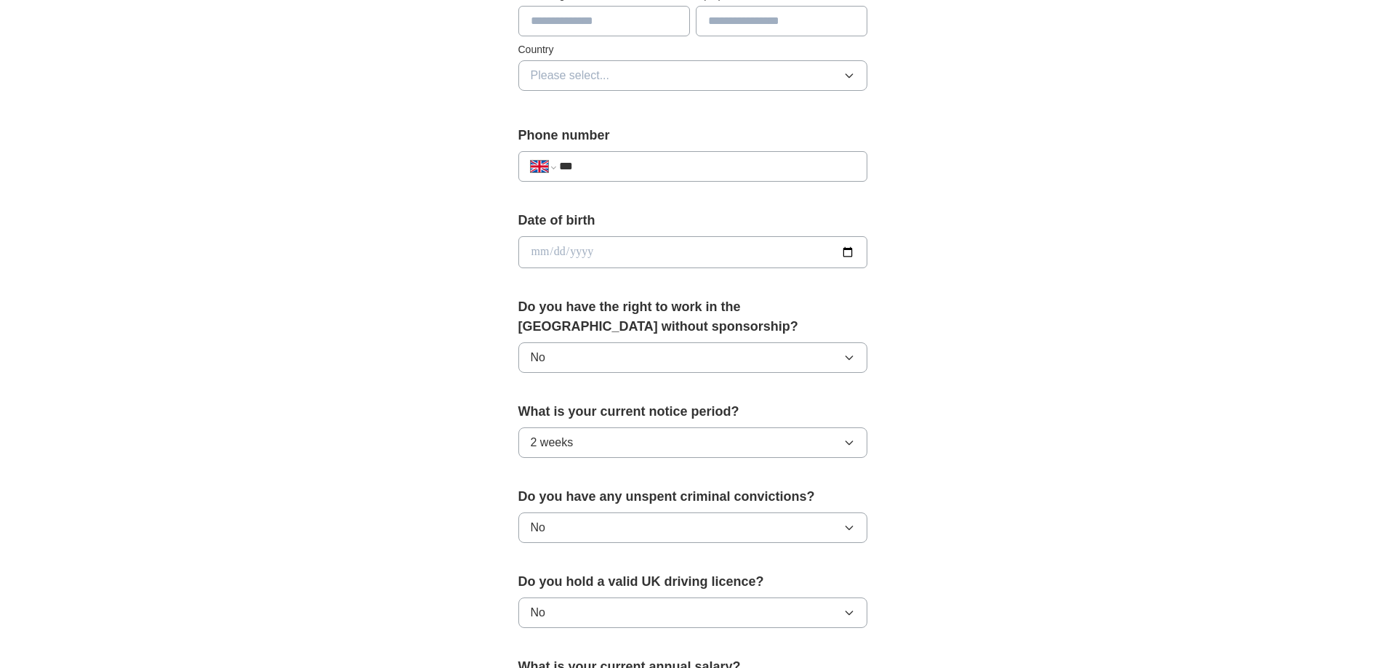
scroll to position [406, 0]
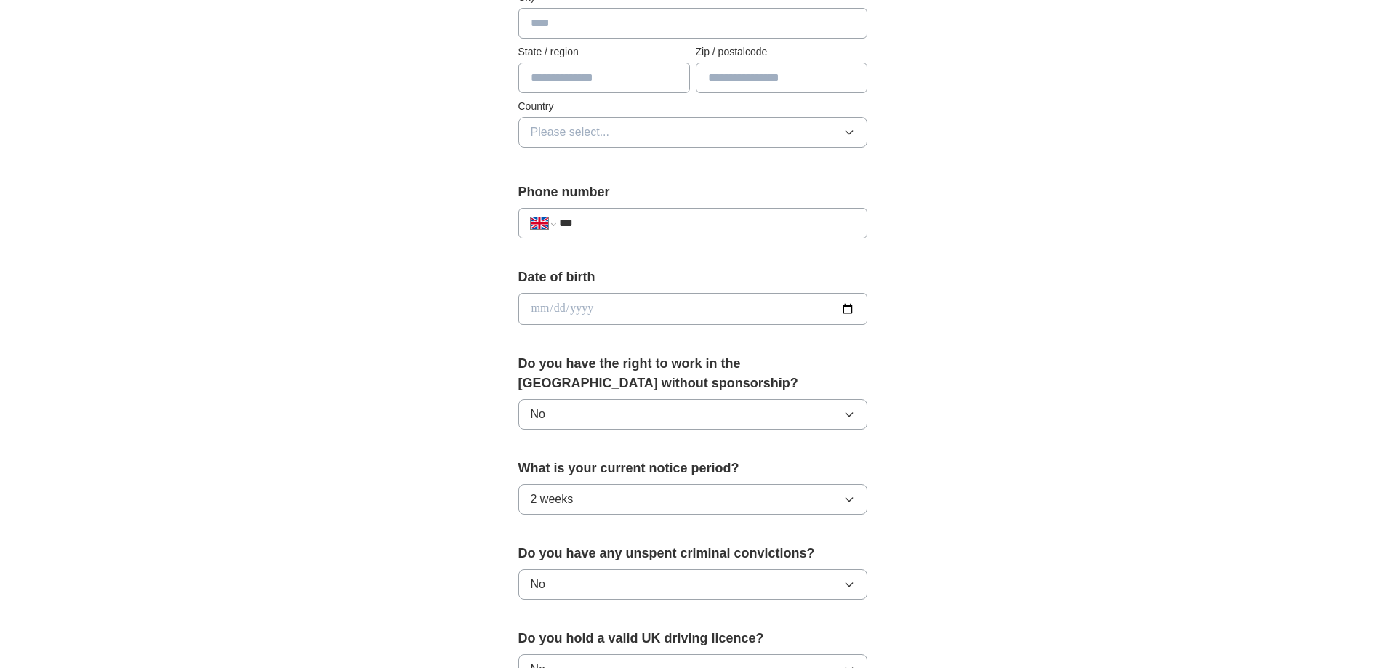
click at [539, 313] on input "date" at bounding box center [692, 309] width 349 height 32
type input "**********"
click at [595, 223] on input "***" at bounding box center [706, 222] width 295 height 17
drag, startPoint x: 671, startPoint y: 218, endPoint x: 584, endPoint y: 235, distance: 88.9
click at [584, 235] on div "**********" at bounding box center [692, 223] width 349 height 31
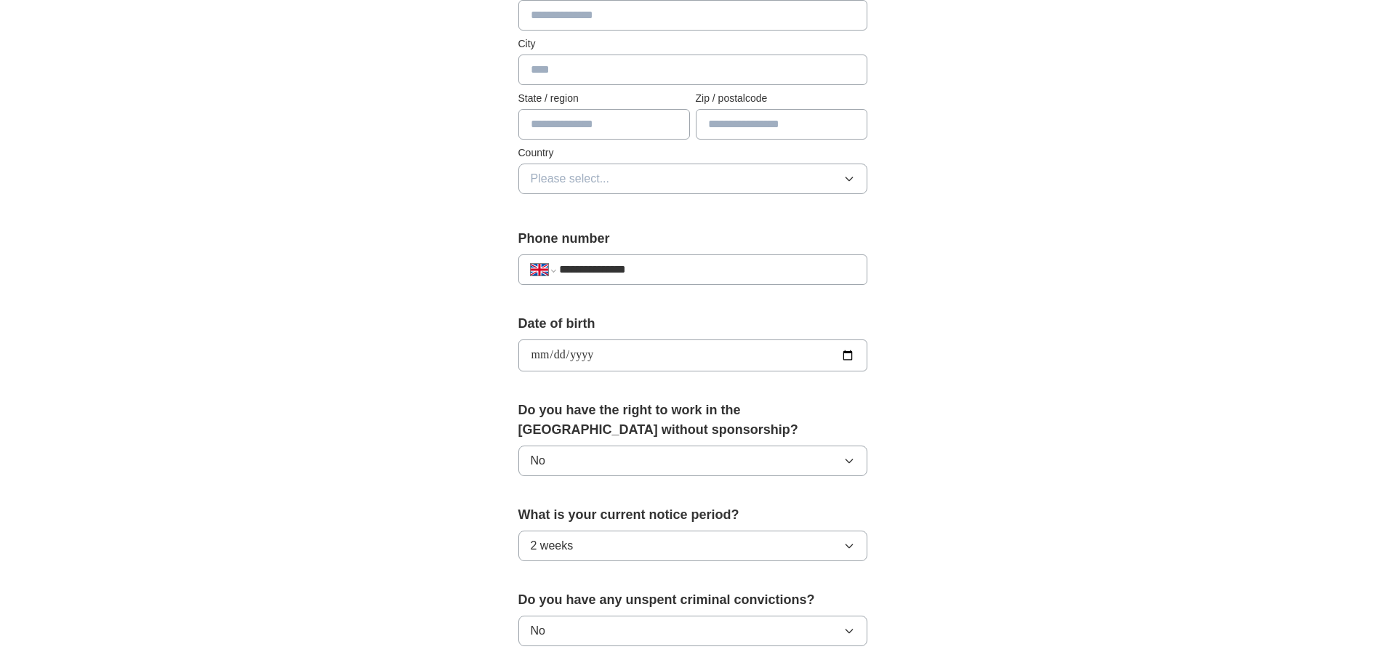
scroll to position [334, 0]
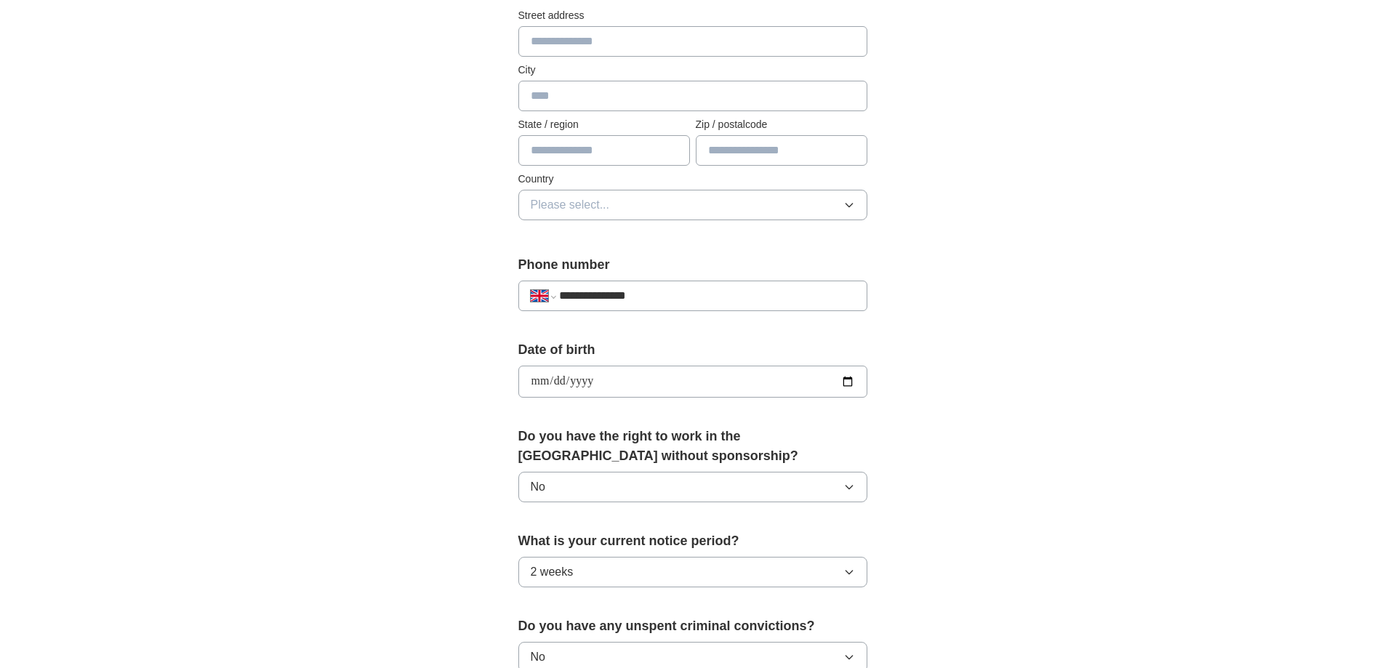
type input "**********"
click at [595, 207] on span "Please select..." at bounding box center [570, 204] width 79 height 17
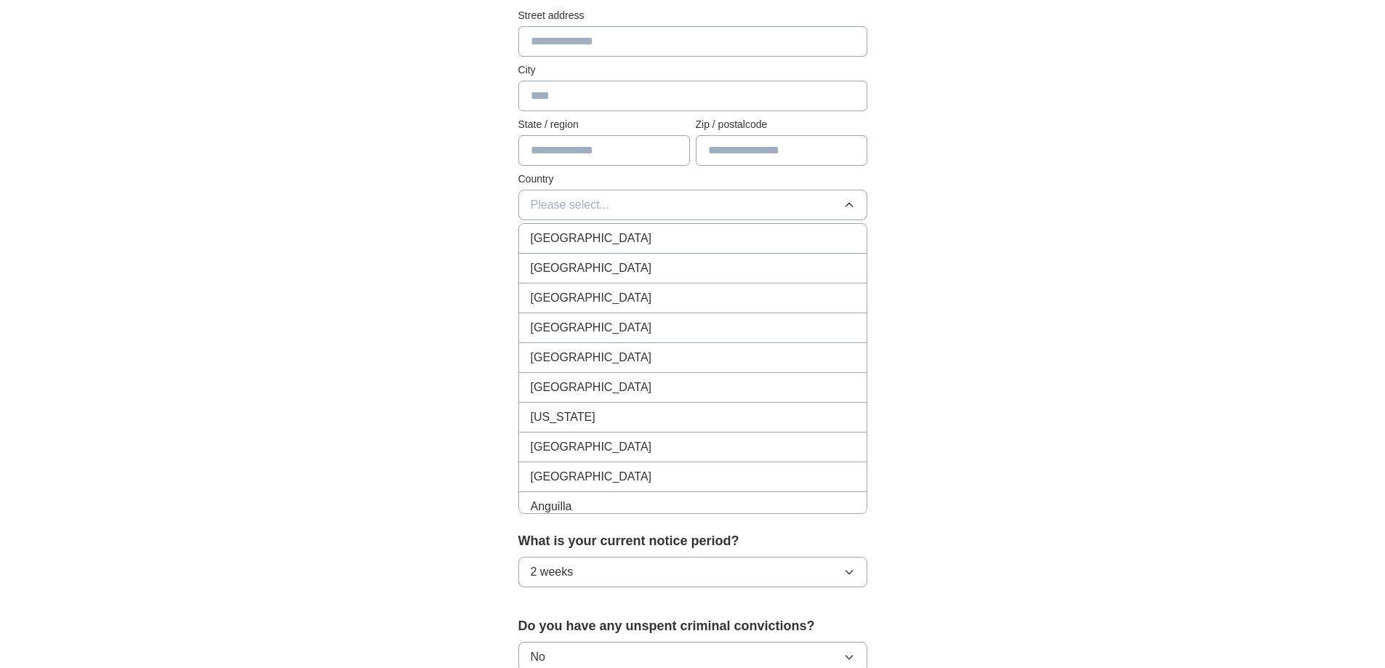
click at [623, 242] on div "[GEOGRAPHIC_DATA]" at bounding box center [693, 238] width 324 height 17
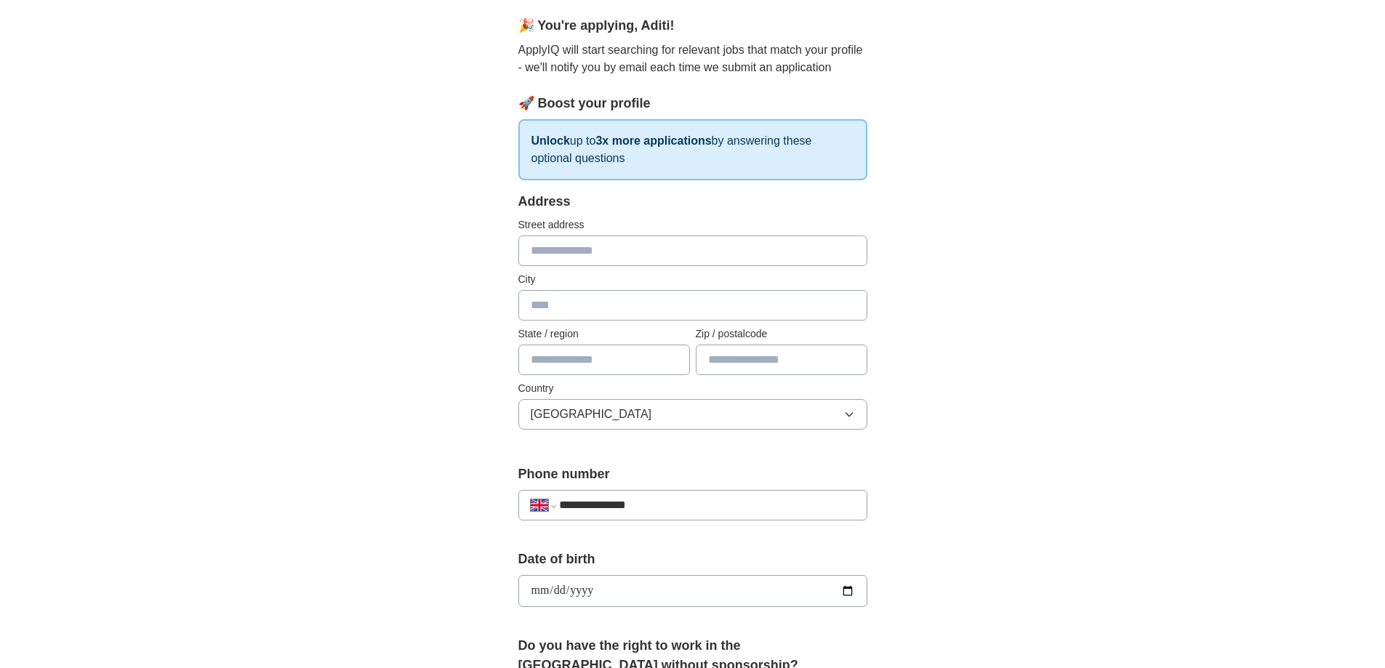
scroll to position [116, 0]
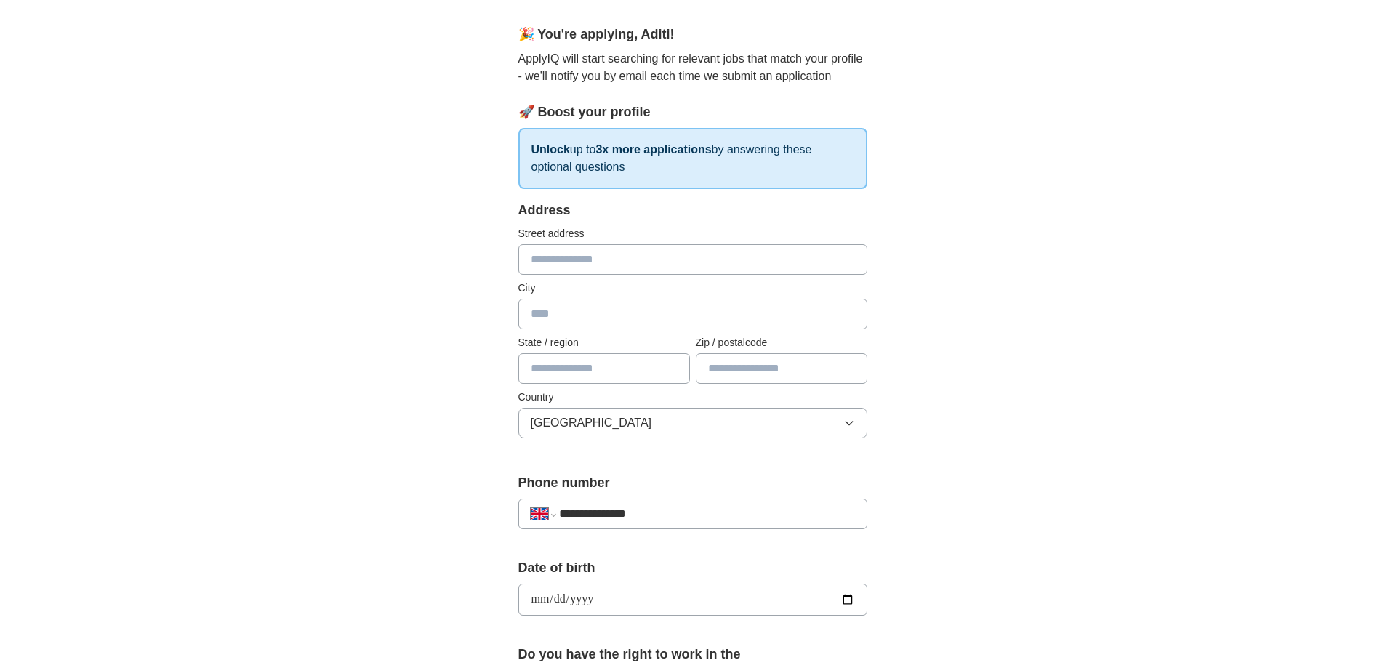
click at [621, 259] on input "text" at bounding box center [692, 259] width 349 height 31
type input "**********"
type input "******"
click at [561, 374] on input "text" at bounding box center [604, 368] width 172 height 31
type input "******"
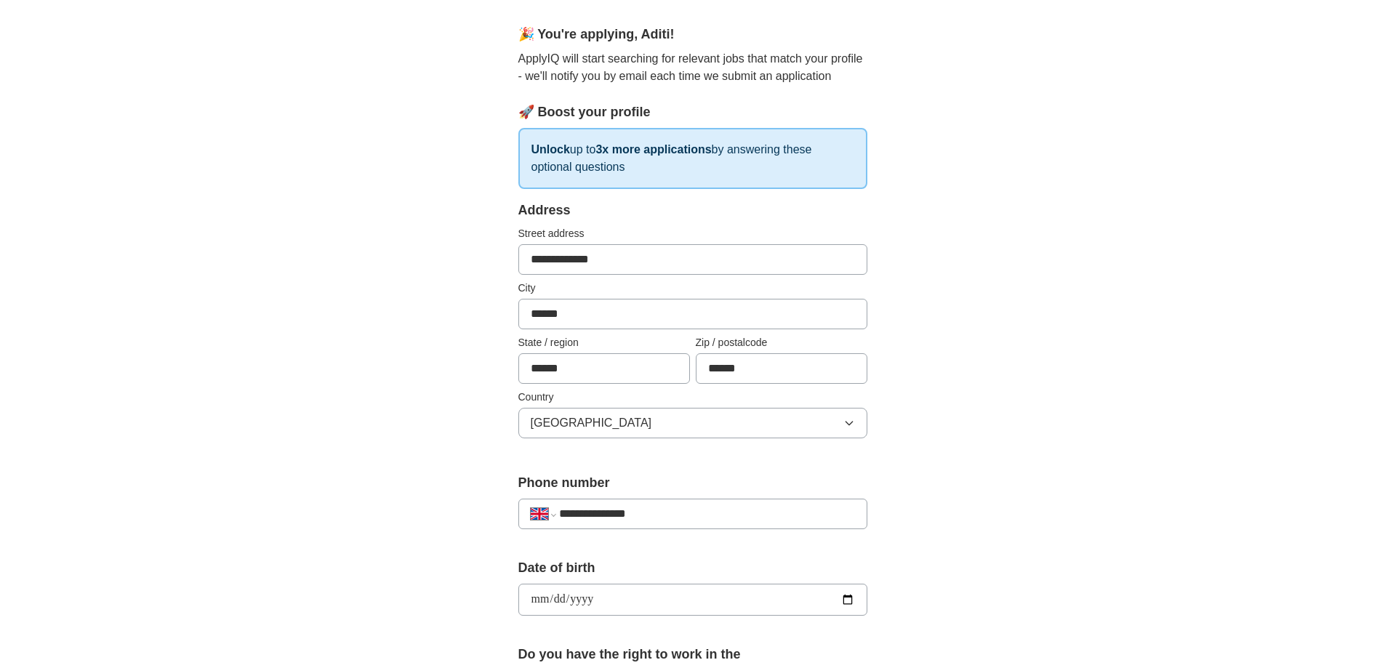
type input "******"
click at [1129, 288] on div "**********" at bounding box center [693, 581] width 930 height 1304
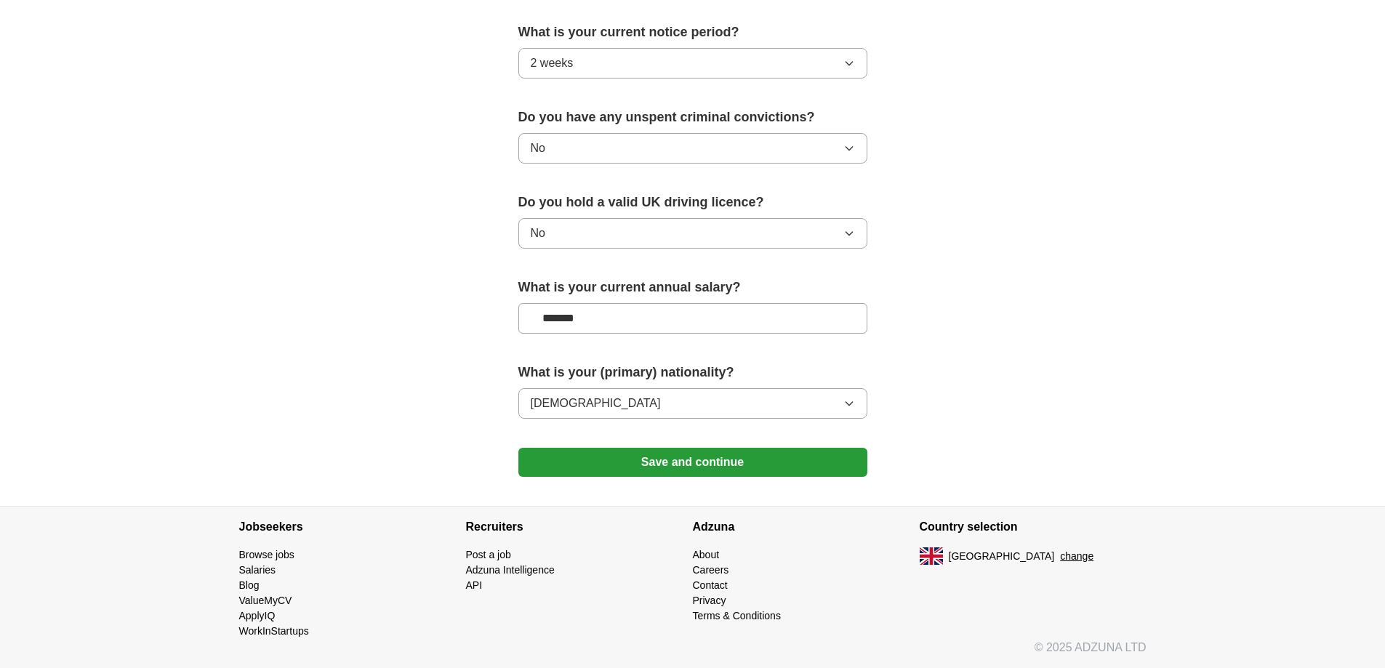
click at [701, 458] on button "Save and continue" at bounding box center [692, 462] width 349 height 29
